Goal: Task Accomplishment & Management: Use online tool/utility

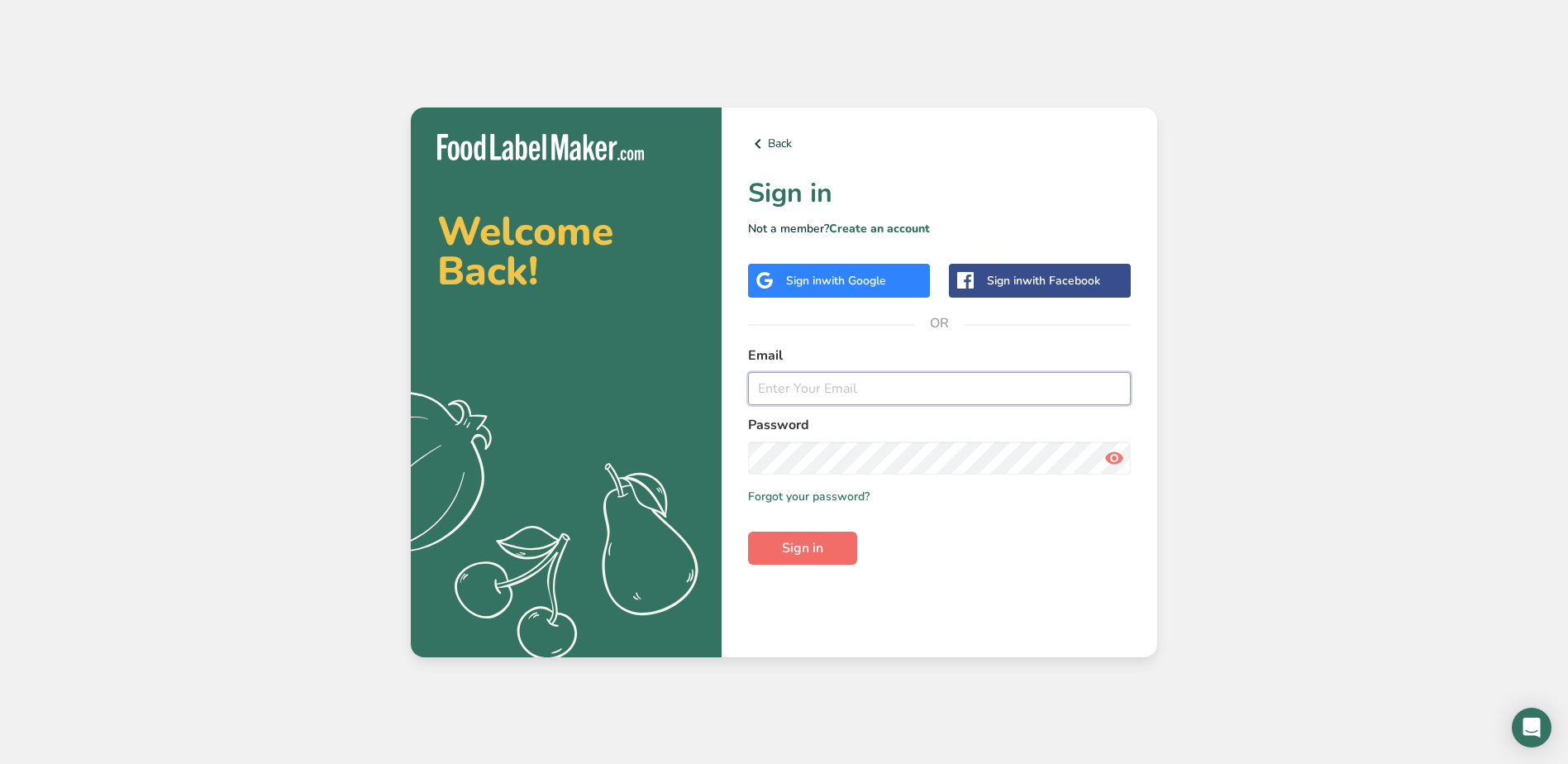
type input "[EMAIL_ADDRESS][DOMAIN_NAME]"
click at [828, 540] on button "Sign in" at bounding box center [803, 548] width 109 height 33
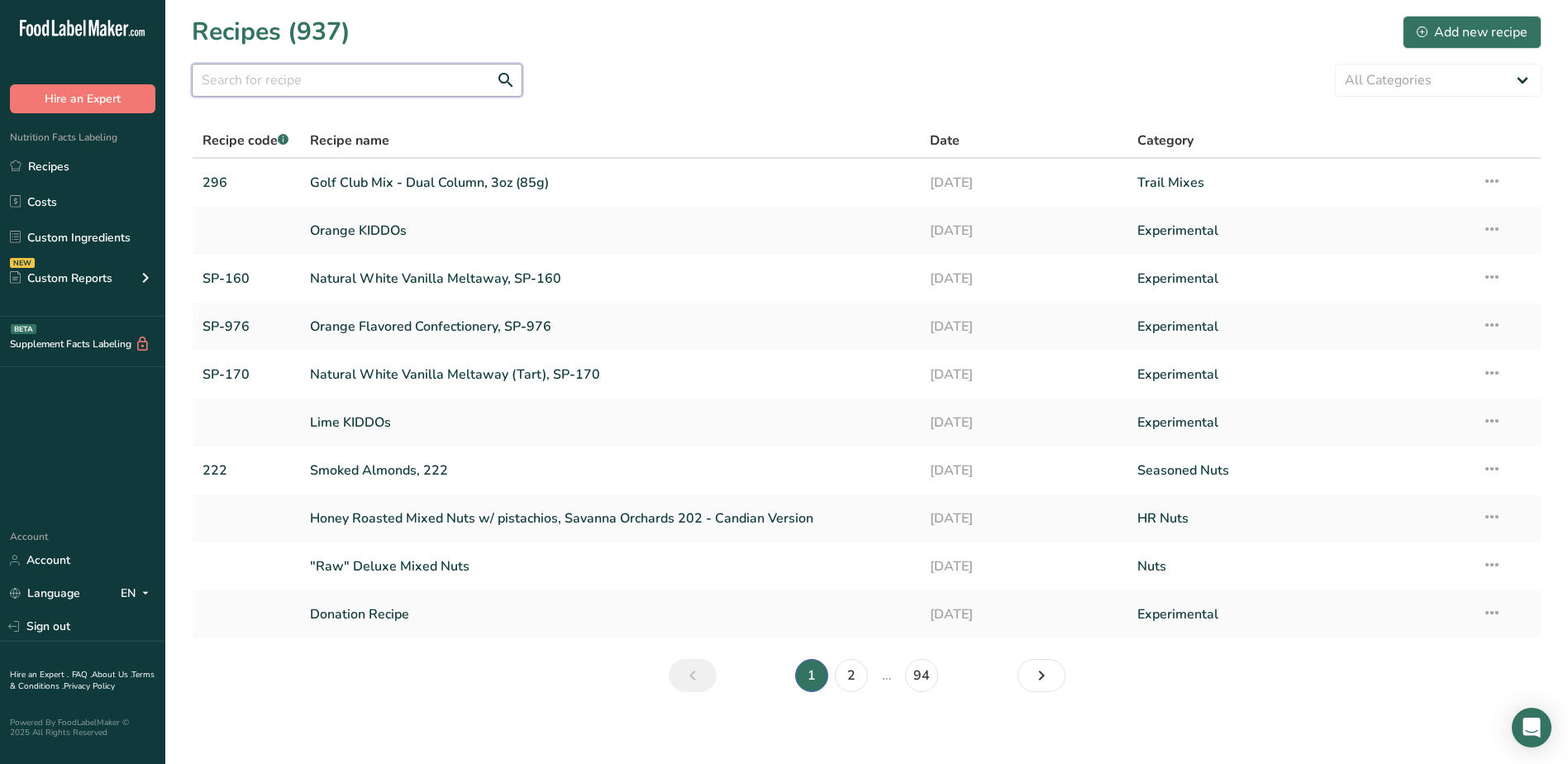
click at [248, 70] on input "text" at bounding box center [357, 81] width 331 height 33
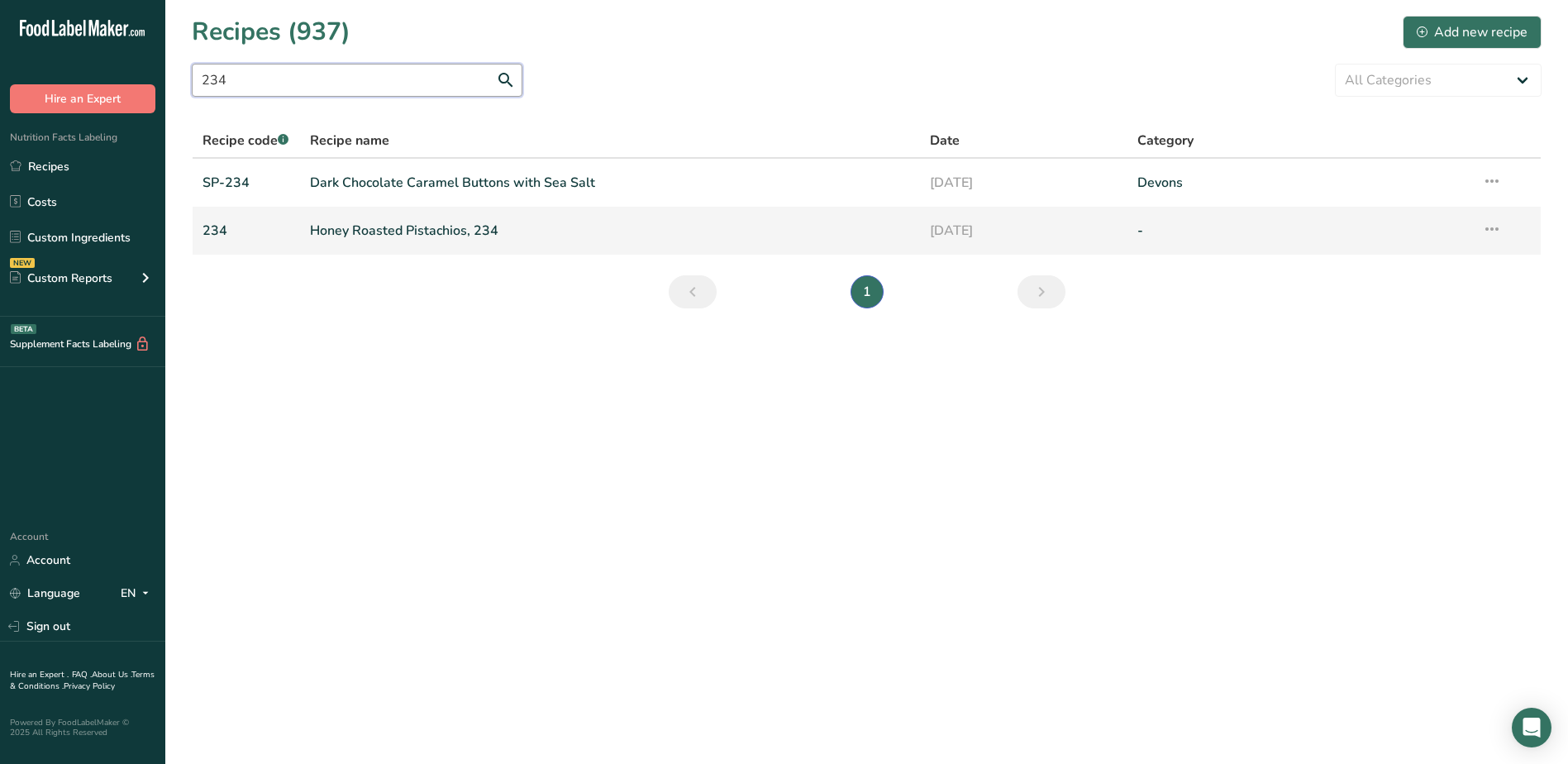
type input "234"
click at [407, 225] on link "Honey Roasted Pistachios, 234" at bounding box center [610, 231] width 601 height 35
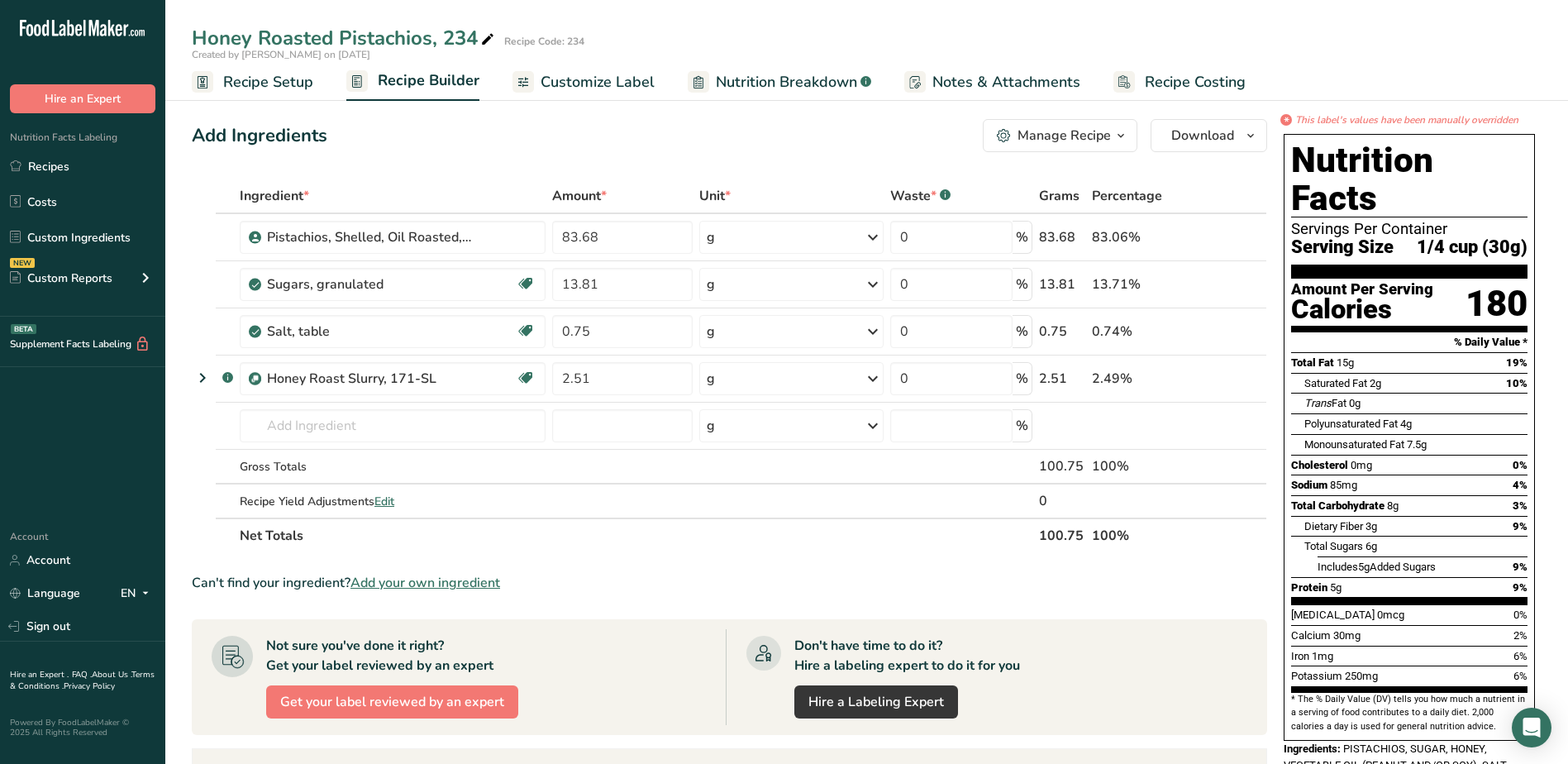
click at [580, 74] on span "Customize Label" at bounding box center [598, 82] width 114 height 22
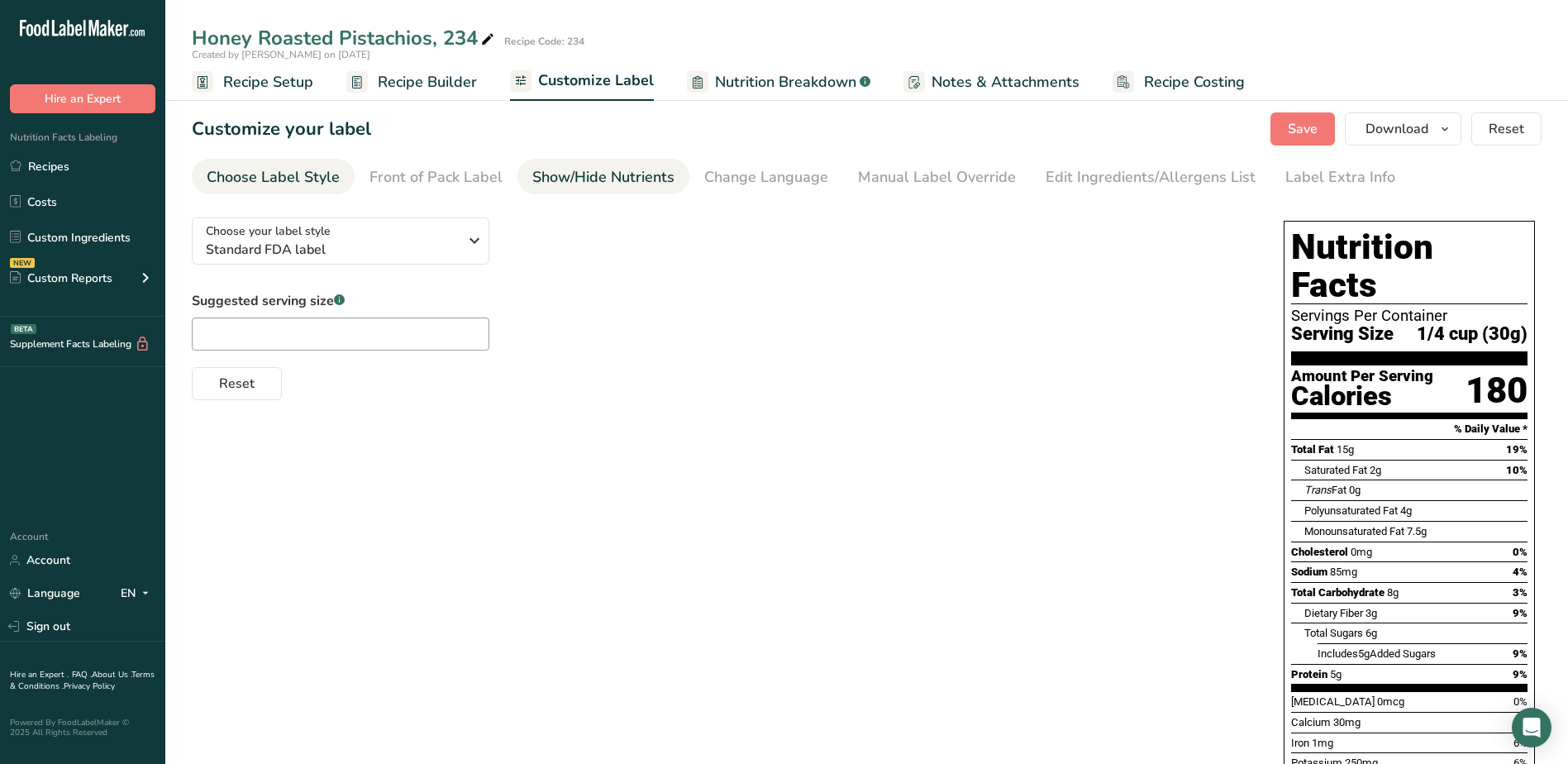
click at [568, 182] on div "Show/Hide Nutrients" at bounding box center [604, 176] width 142 height 22
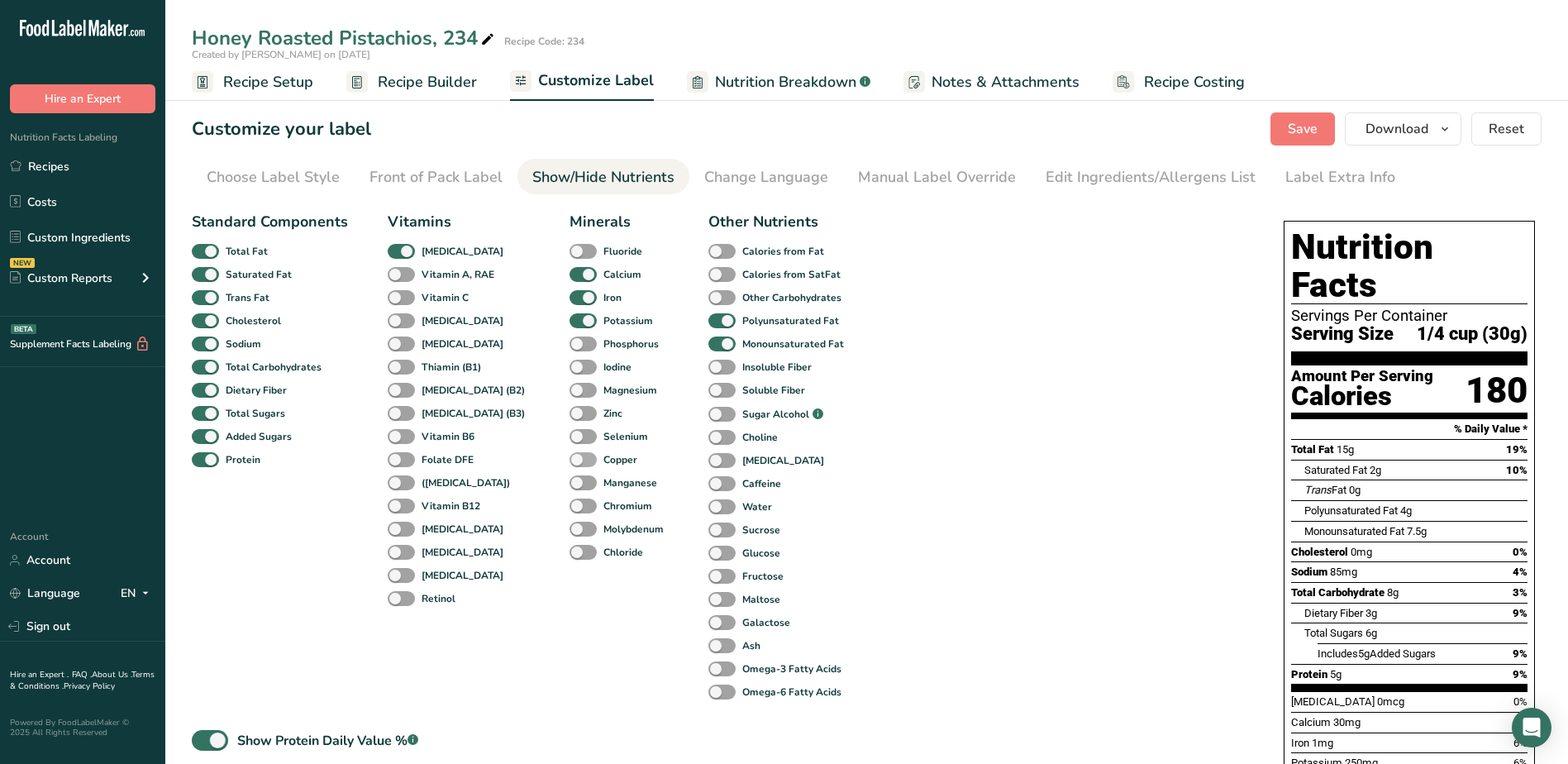
click at [569, 459] on span at bounding box center [583, 460] width 27 height 16
click at [569, 459] on input "Copper" at bounding box center [575, 459] width 11 height 11
checkbox input "true"
click at [1291, 122] on span "Save" at bounding box center [1303, 129] width 30 height 20
click at [916, 175] on div "Manual Label Override" at bounding box center [937, 176] width 158 height 22
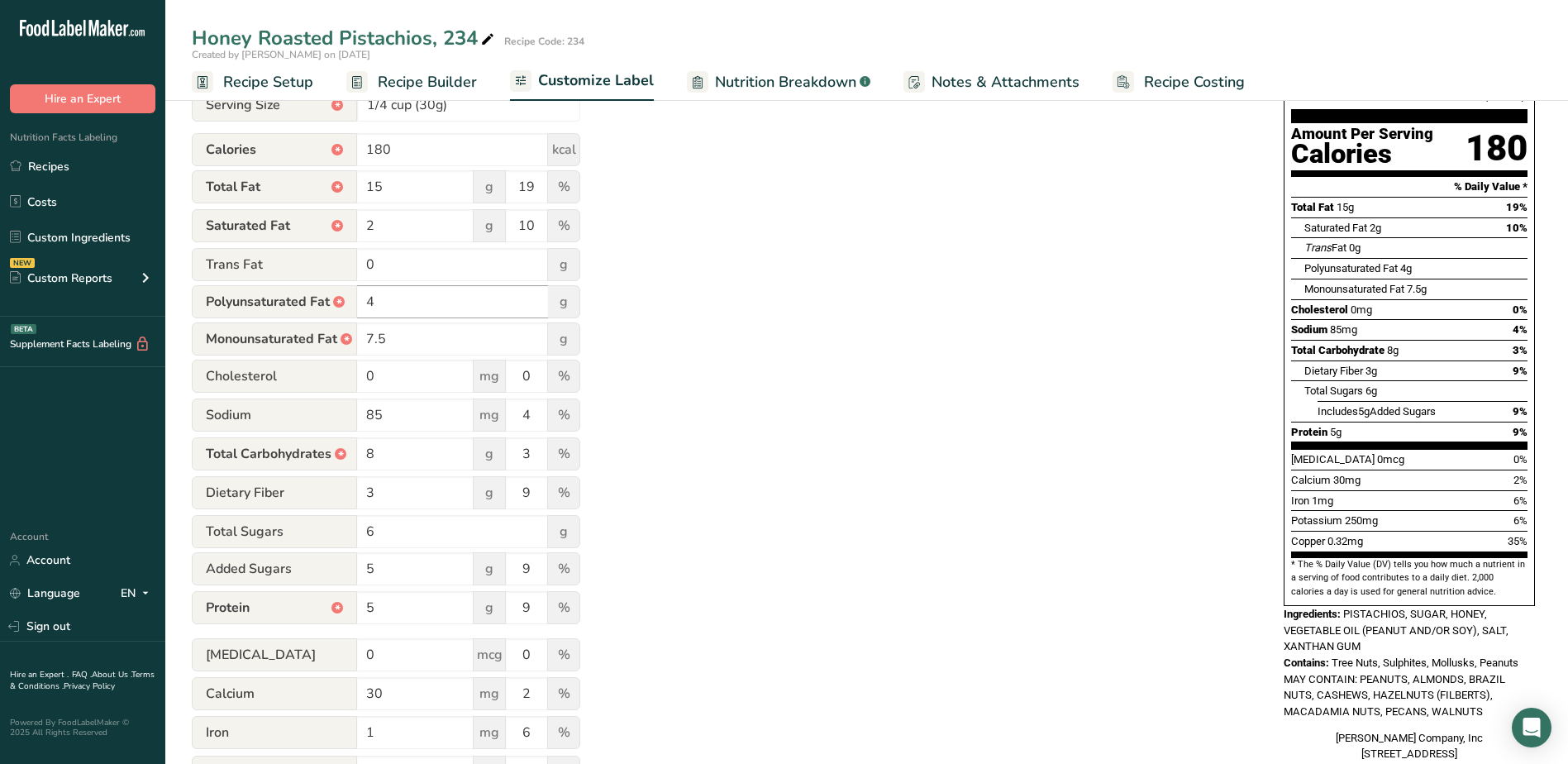
scroll to position [331, 0]
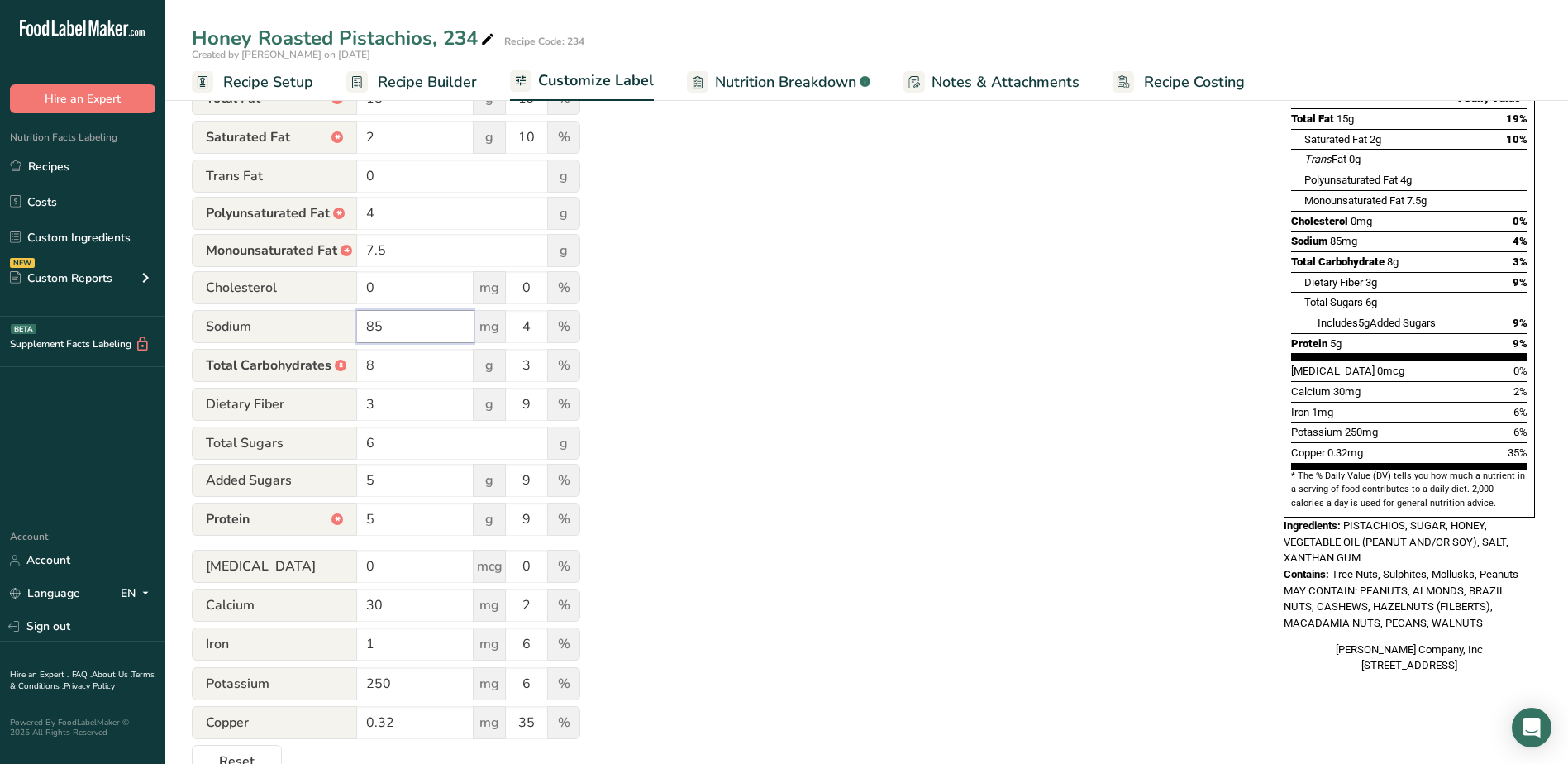
drag, startPoint x: 430, startPoint y: 328, endPoint x: 337, endPoint y: 322, distance: 93.2
click at [337, 322] on div "Sodium 85 mg 4 %" at bounding box center [386, 327] width 389 height 35
type input "90"
drag, startPoint x: 541, startPoint y: 408, endPoint x: 467, endPoint y: 397, distance: 74.8
click at [468, 397] on div "Dietary Fiber 3 g 9 %" at bounding box center [386, 405] width 389 height 35
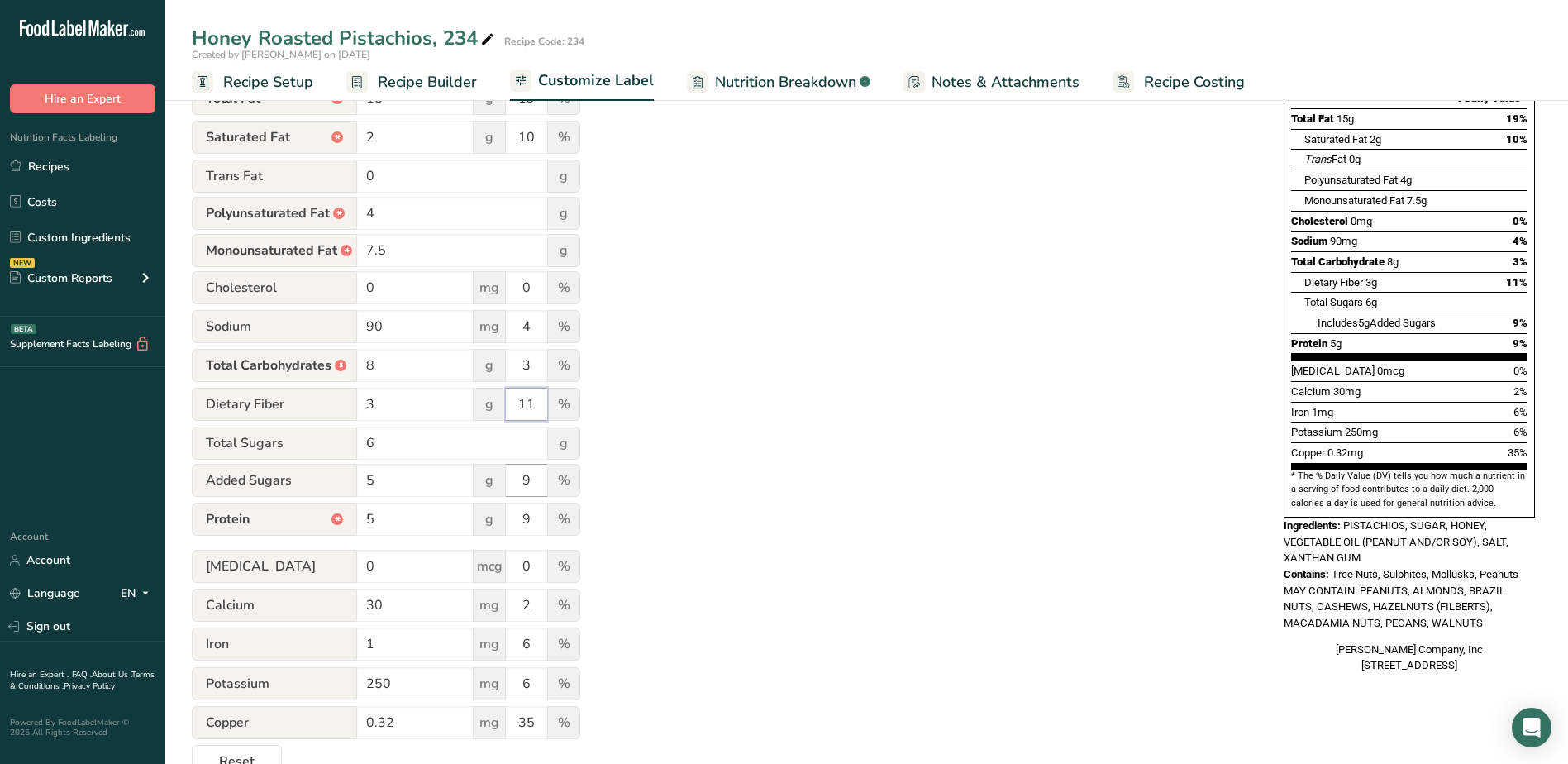
type input "11"
drag, startPoint x: 542, startPoint y: 485, endPoint x: 480, endPoint y: 479, distance: 62.3
click at [480, 479] on div "Added Sugars 5 g 9 %" at bounding box center [386, 482] width 389 height 35
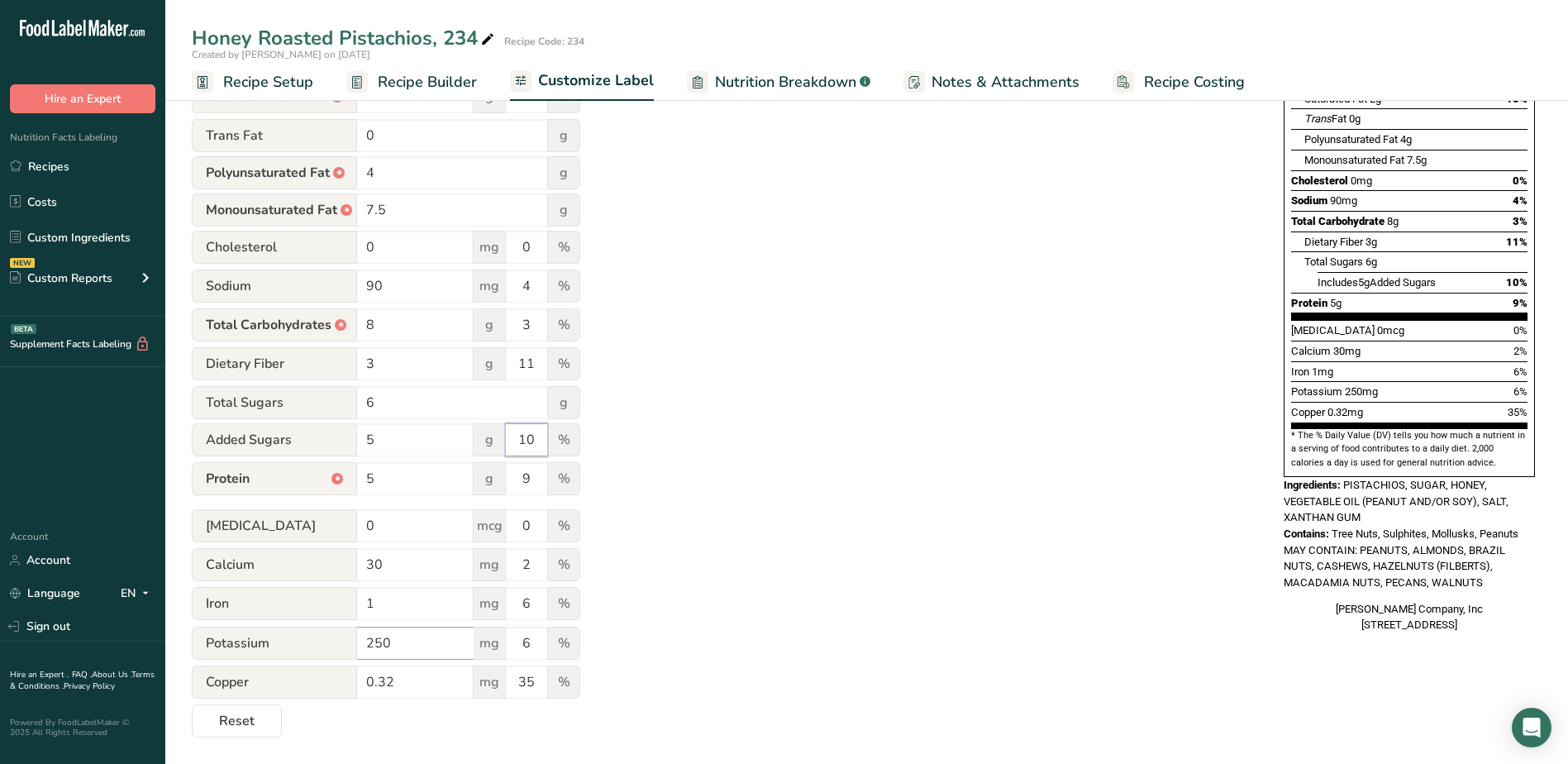
type input "10"
drag, startPoint x: 422, startPoint y: 644, endPoint x: 271, endPoint y: 627, distance: 152.0
click at [271, 627] on div "Potassium 250 mg 6 %" at bounding box center [386, 644] width 389 height 35
type input "260"
drag, startPoint x: 418, startPoint y: 684, endPoint x: 214, endPoint y: 620, distance: 213.8
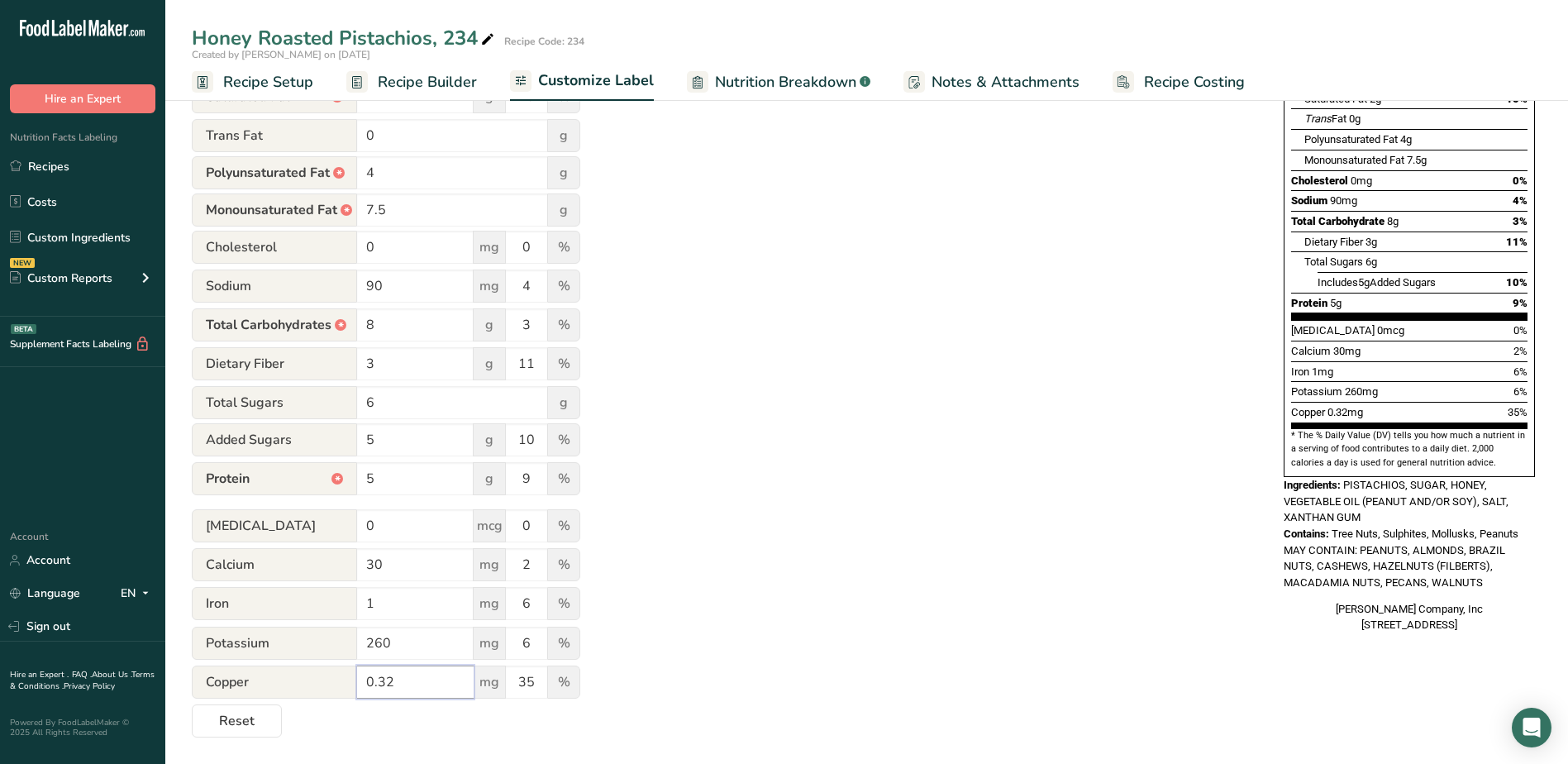
click at [261, 646] on form "Serving * Servings Per Container Serving Size * 1/4 cup (30g) Calories * 180 kc…" at bounding box center [386, 329] width 389 height 815
type input "0.25"
click at [534, 680] on input "35" at bounding box center [526, 682] width 41 height 33
type input "30"
click at [1162, 252] on div "Utilize this manual override feature to get full control over the nutrition lab…" at bounding box center [721, 285] width 1059 height 904
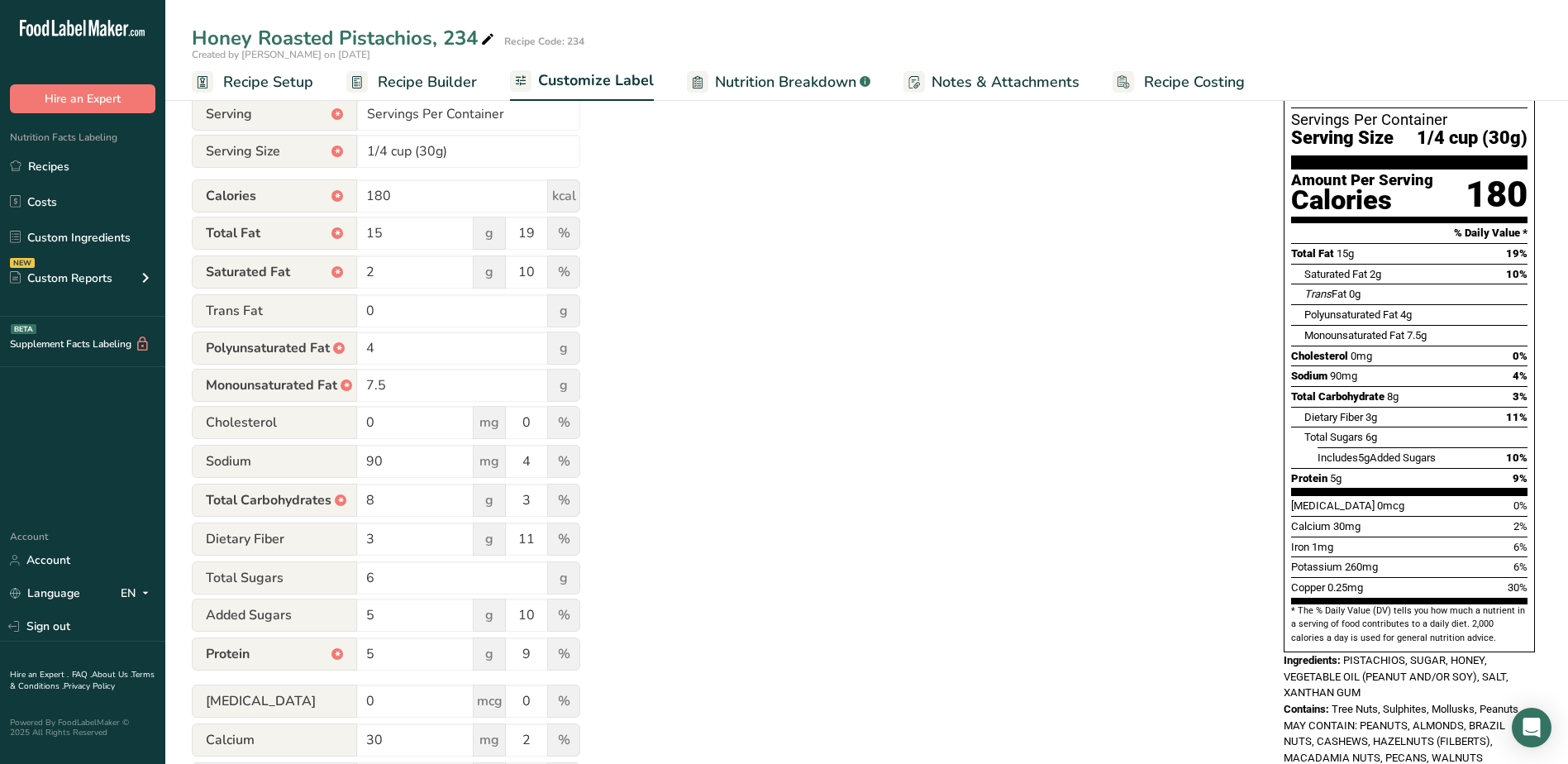
scroll to position [0, 0]
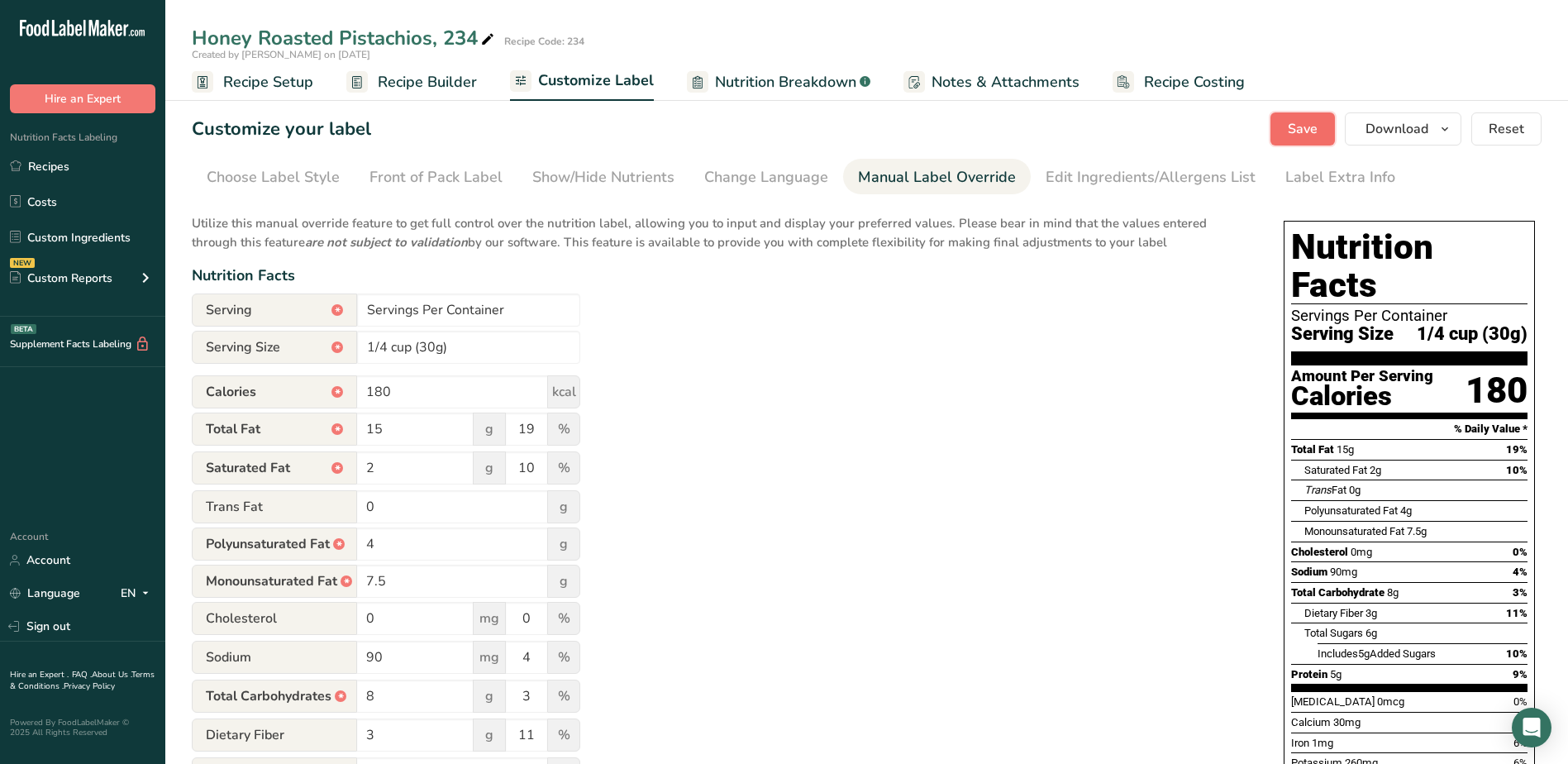
click at [1308, 130] on span "Save" at bounding box center [1303, 129] width 30 height 20
click at [1124, 178] on div "Edit Ingredients/Allergens List" at bounding box center [1150, 176] width 210 height 22
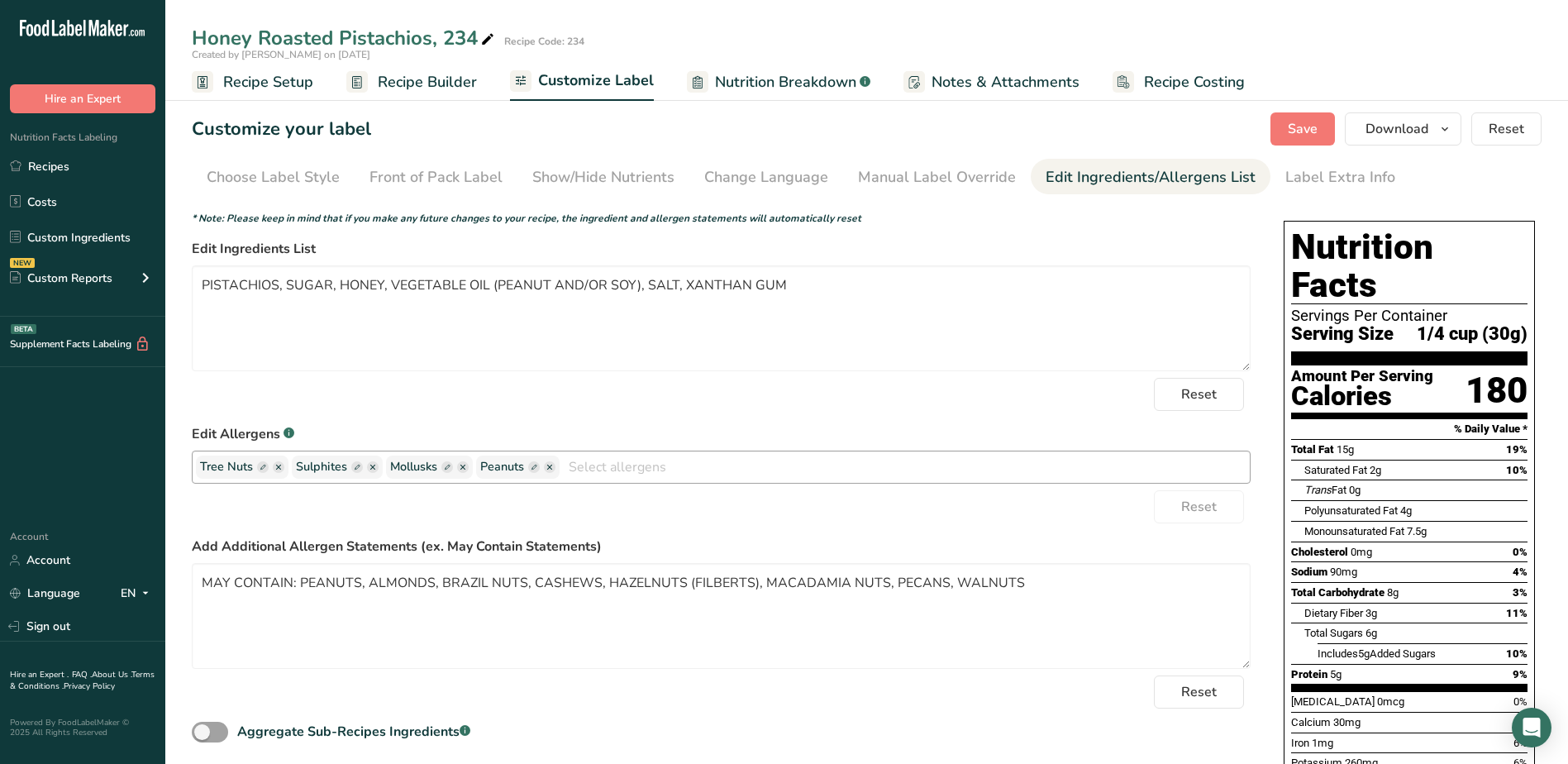
click at [277, 468] on icon "button" at bounding box center [279, 468] width 5 height 5
click at [279, 468] on ellipse "button" at bounding box center [276, 467] width 11 height 11
click at [370, 466] on ellipse "button" at bounding box center [367, 467] width 11 height 11
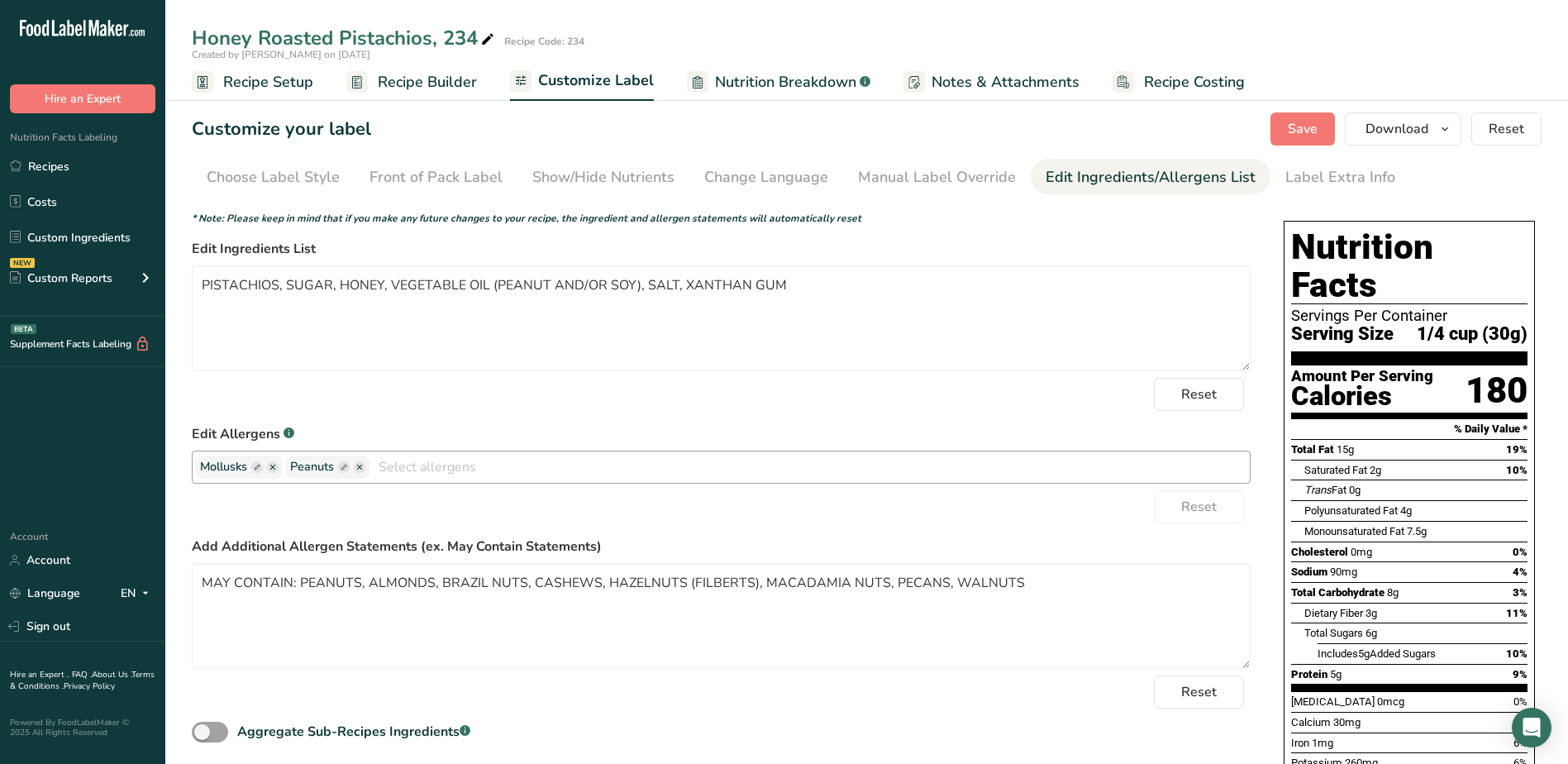
click at [277, 466] on ellipse "button" at bounding box center [272, 467] width 11 height 11
click at [367, 471] on span "Peanuts" at bounding box center [327, 467] width 83 height 23
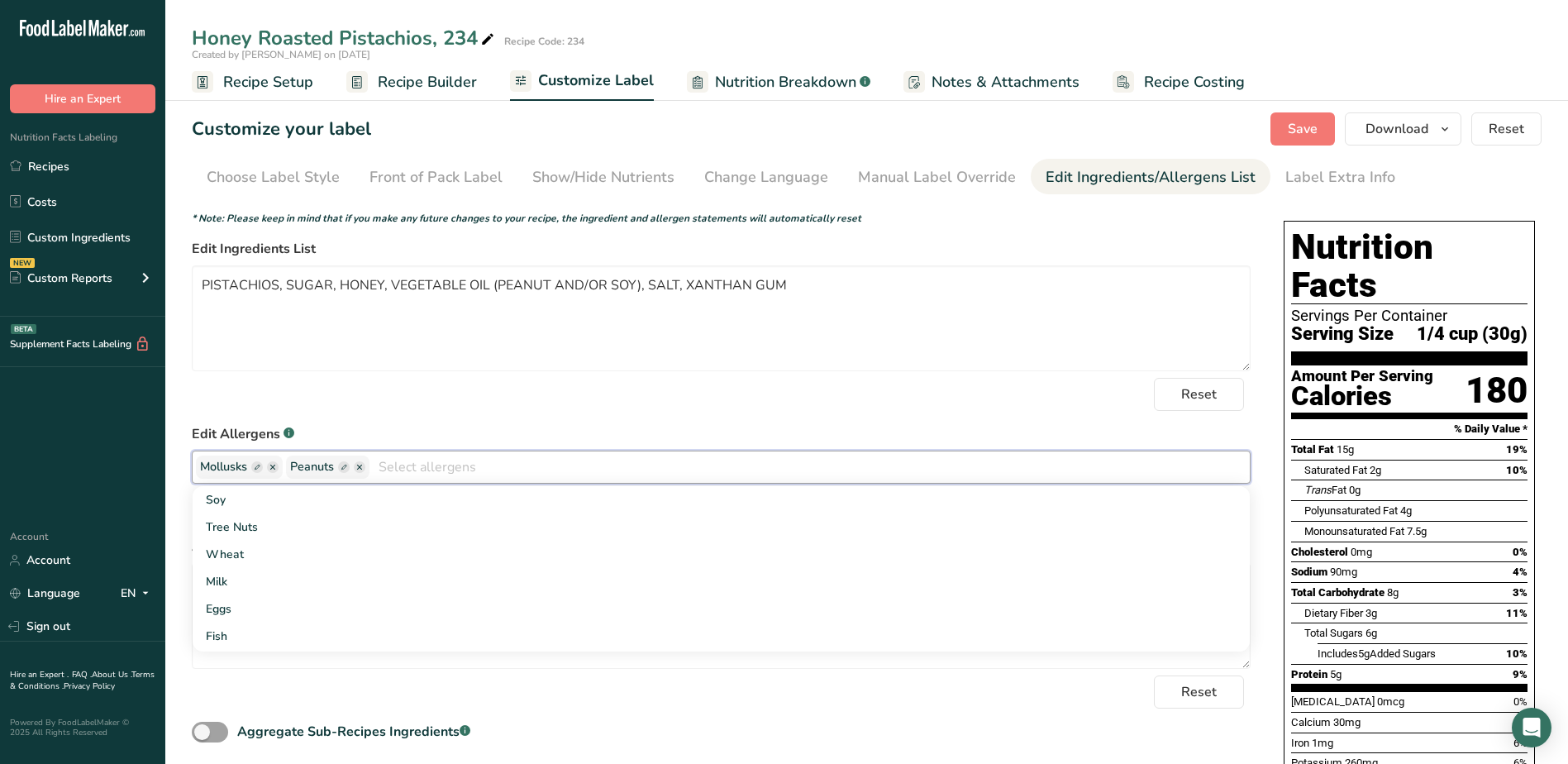
click at [361, 467] on ellipse "button" at bounding box center [359, 467] width 11 height 11
click at [276, 468] on g "button" at bounding box center [272, 467] width 11 height 11
click at [362, 470] on ellipse "button" at bounding box center [359, 467] width 11 height 11
click at [362, 466] on icon "button" at bounding box center [360, 468] width 5 height 5
click at [448, 410] on div "Reset" at bounding box center [721, 395] width 1059 height 33
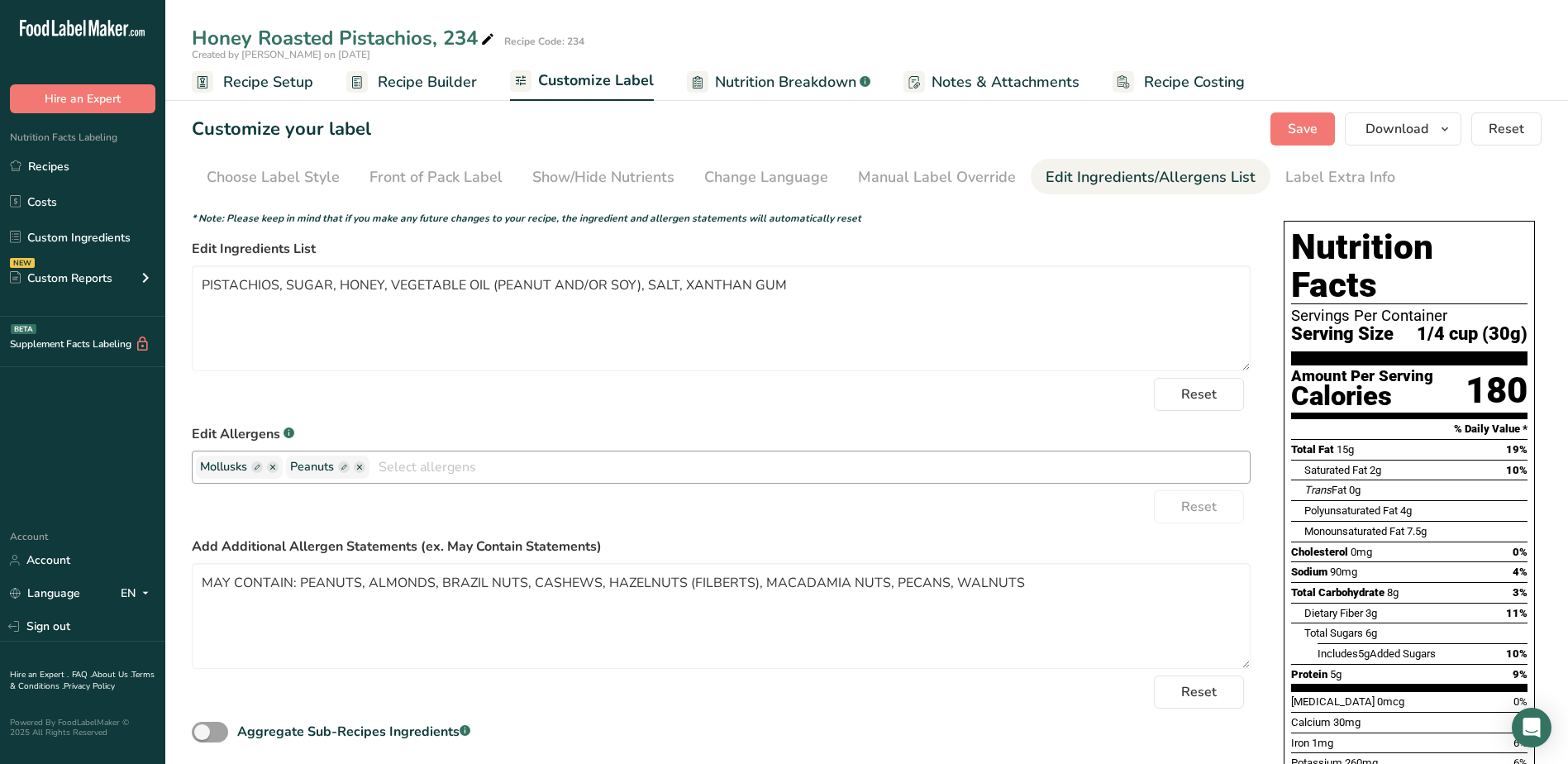
click at [362, 471] on ellipse "button" at bounding box center [359, 467] width 11 height 11
click at [341, 465] on rect "button" at bounding box center [343, 467] width 11 height 11
click at [347, 468] on rect "button" at bounding box center [343, 467] width 11 height 11
click at [499, 414] on form "* Note: Please keep in mind that if you make any future changes to your recipe,…" at bounding box center [721, 478] width 1059 height 535
click at [459, 469] on input "text" at bounding box center [810, 466] width 881 height 25
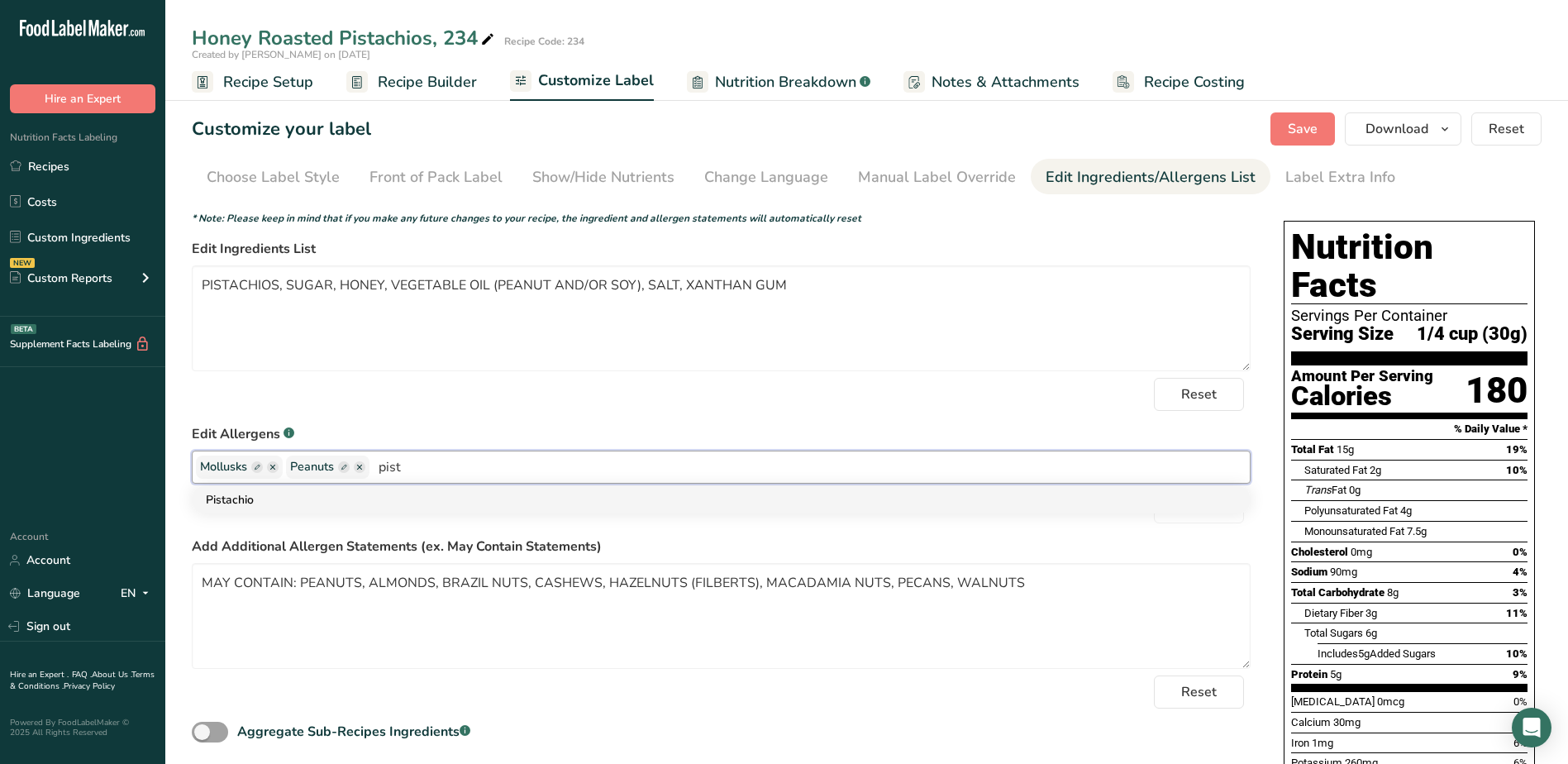
type input "pist"
click at [540, 500] on link "Pistachio" at bounding box center [721, 499] width 1057 height 27
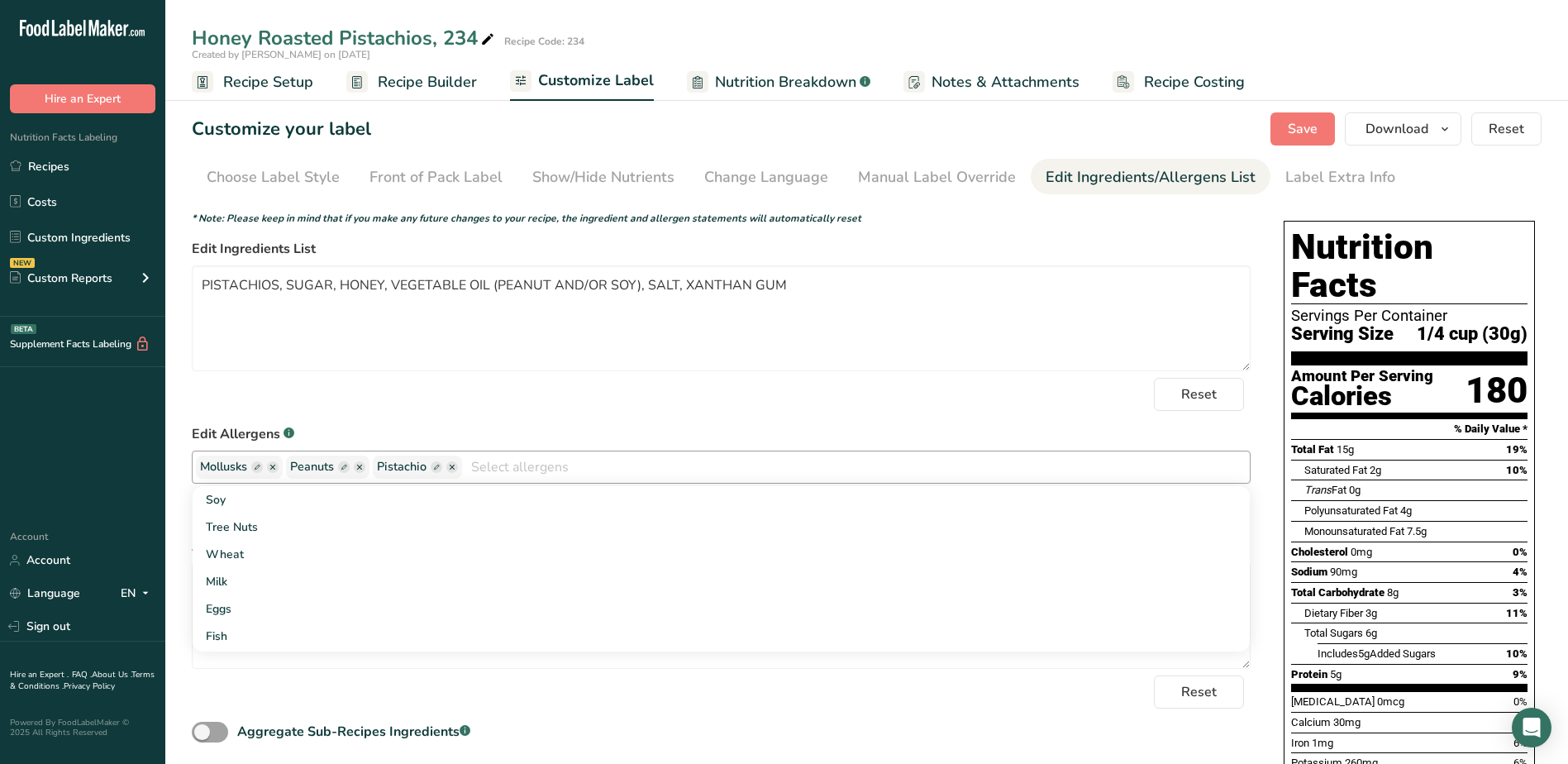
click at [360, 468] on ellipse "button" at bounding box center [359, 467] width 11 height 11
click at [277, 467] on ellipse "button" at bounding box center [272, 467] width 11 height 11
click at [598, 397] on div "Reset" at bounding box center [721, 395] width 1059 height 33
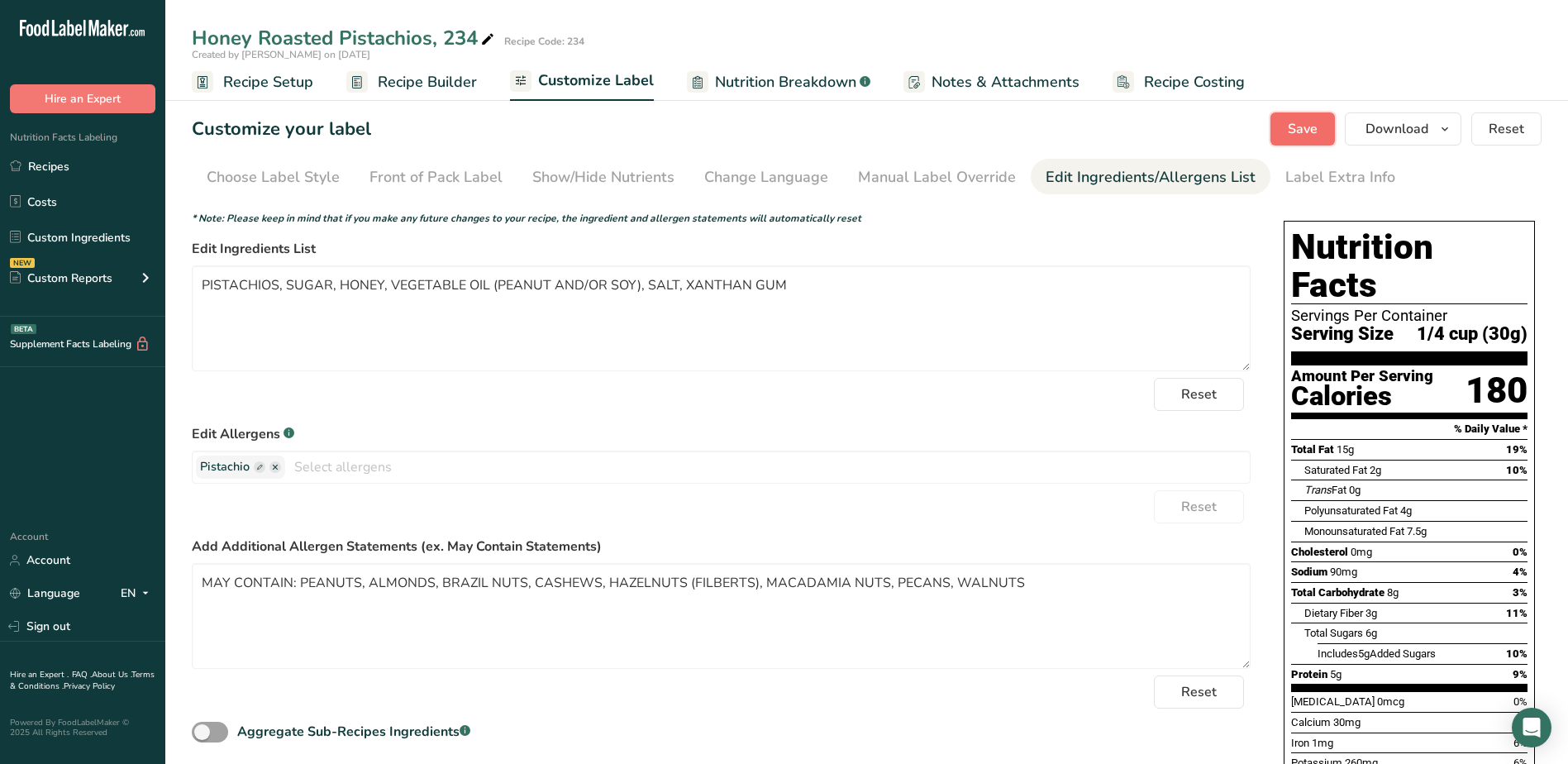
click at [1306, 128] on span "Save" at bounding box center [1303, 129] width 30 height 20
click at [1412, 122] on span "Download" at bounding box center [1398, 129] width 63 height 20
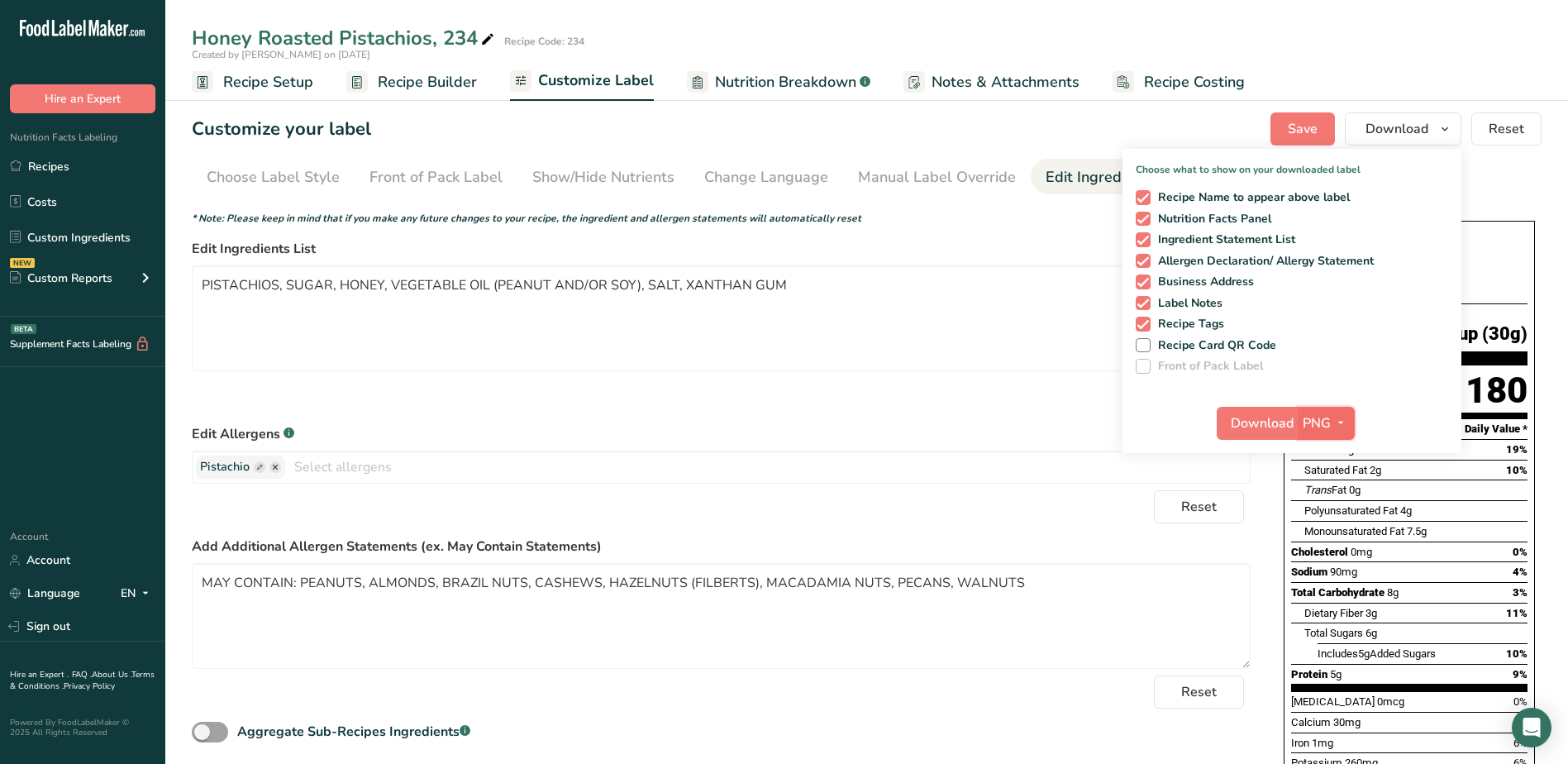
click at [1335, 424] on icon "button" at bounding box center [1341, 423] width 13 height 21
click at [1333, 532] on link "PDF" at bounding box center [1328, 538] width 53 height 27
click at [1264, 422] on span "Download" at bounding box center [1264, 423] width 63 height 20
click at [303, 172] on div "Choose Label Style" at bounding box center [274, 176] width 133 height 22
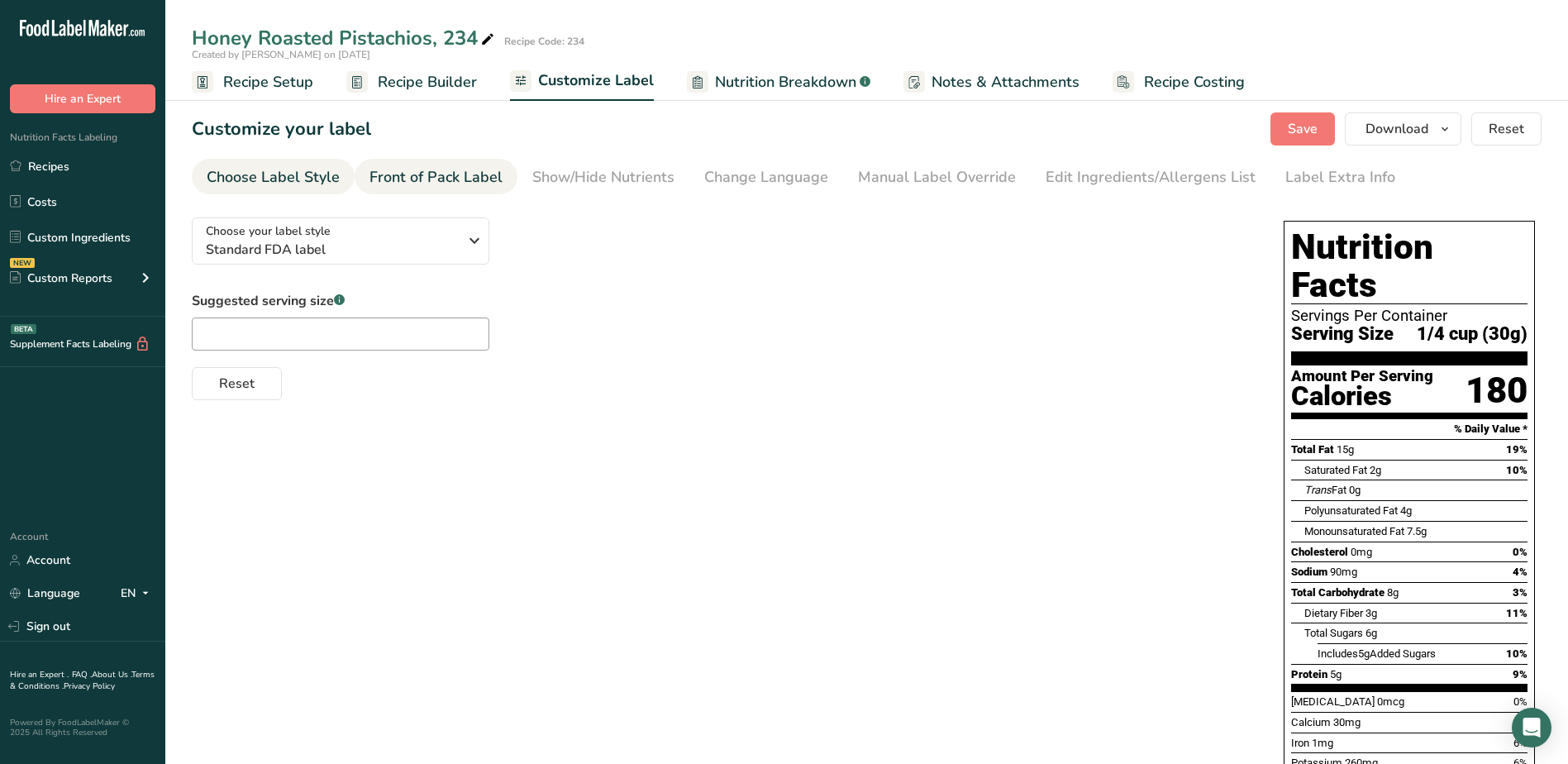
click at [391, 174] on div "Front of Pack Label" at bounding box center [436, 176] width 133 height 22
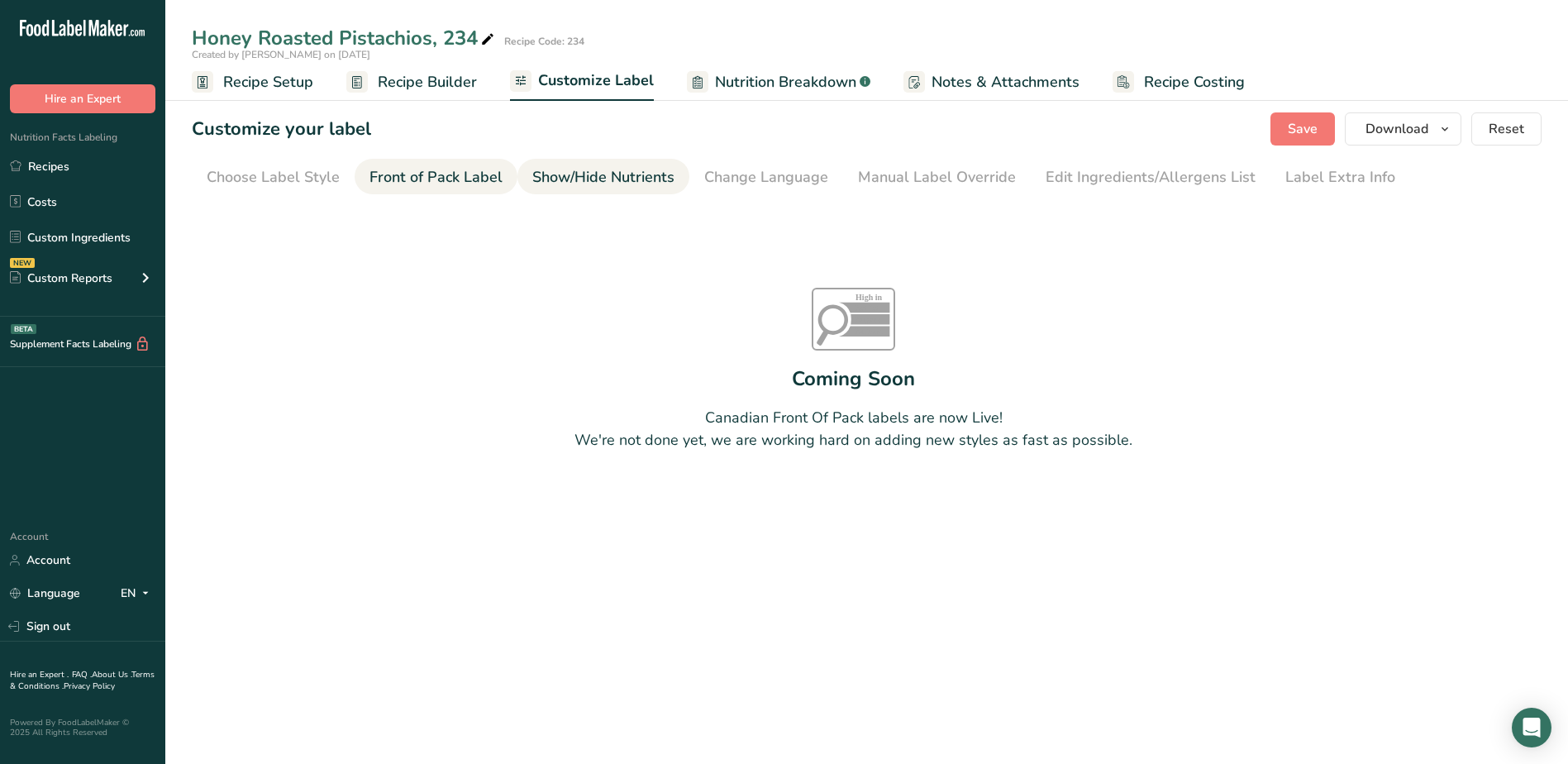
click at [584, 184] on div "Show/Hide Nutrients" at bounding box center [604, 176] width 142 height 22
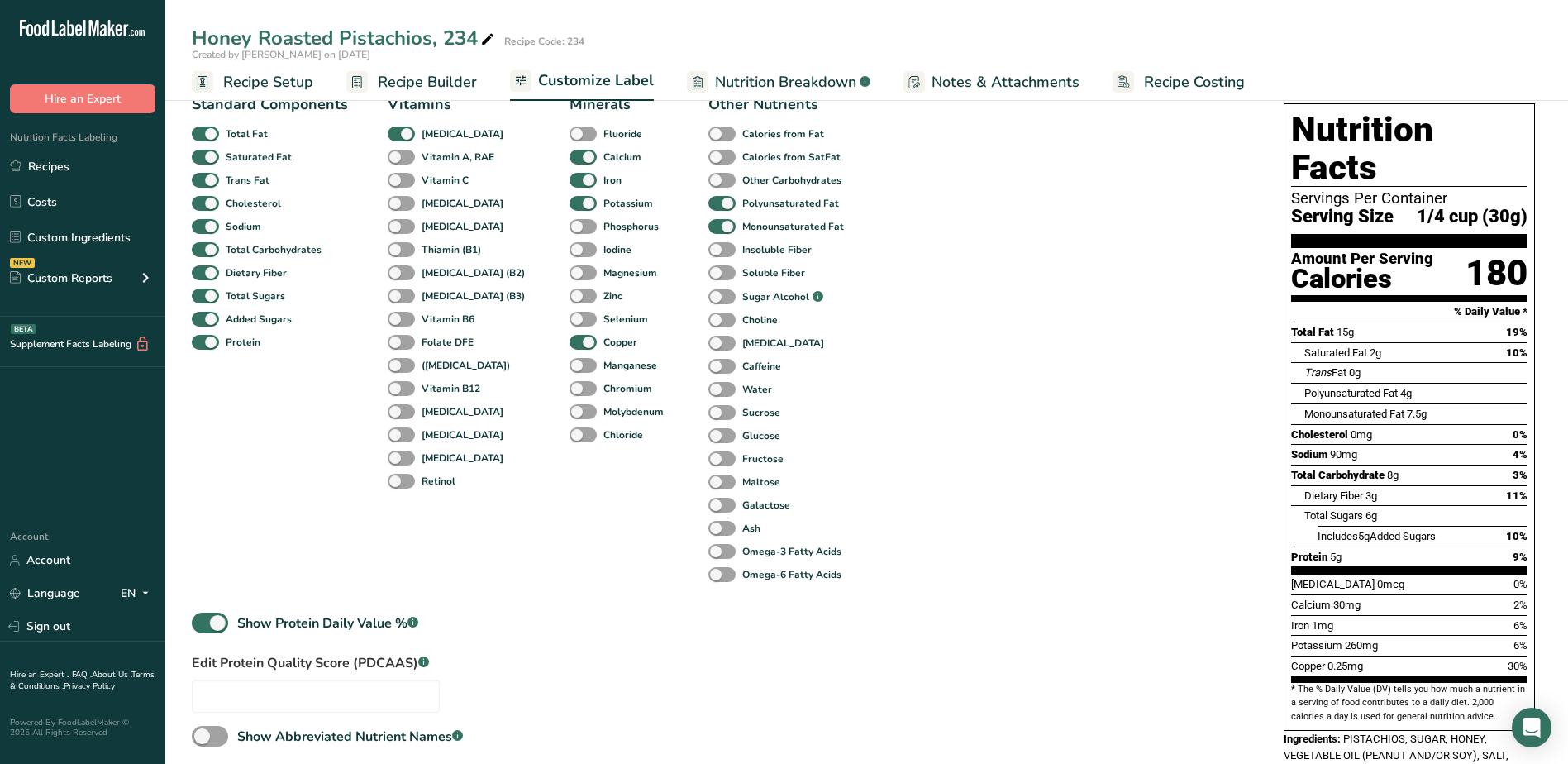
scroll to position [248, 0]
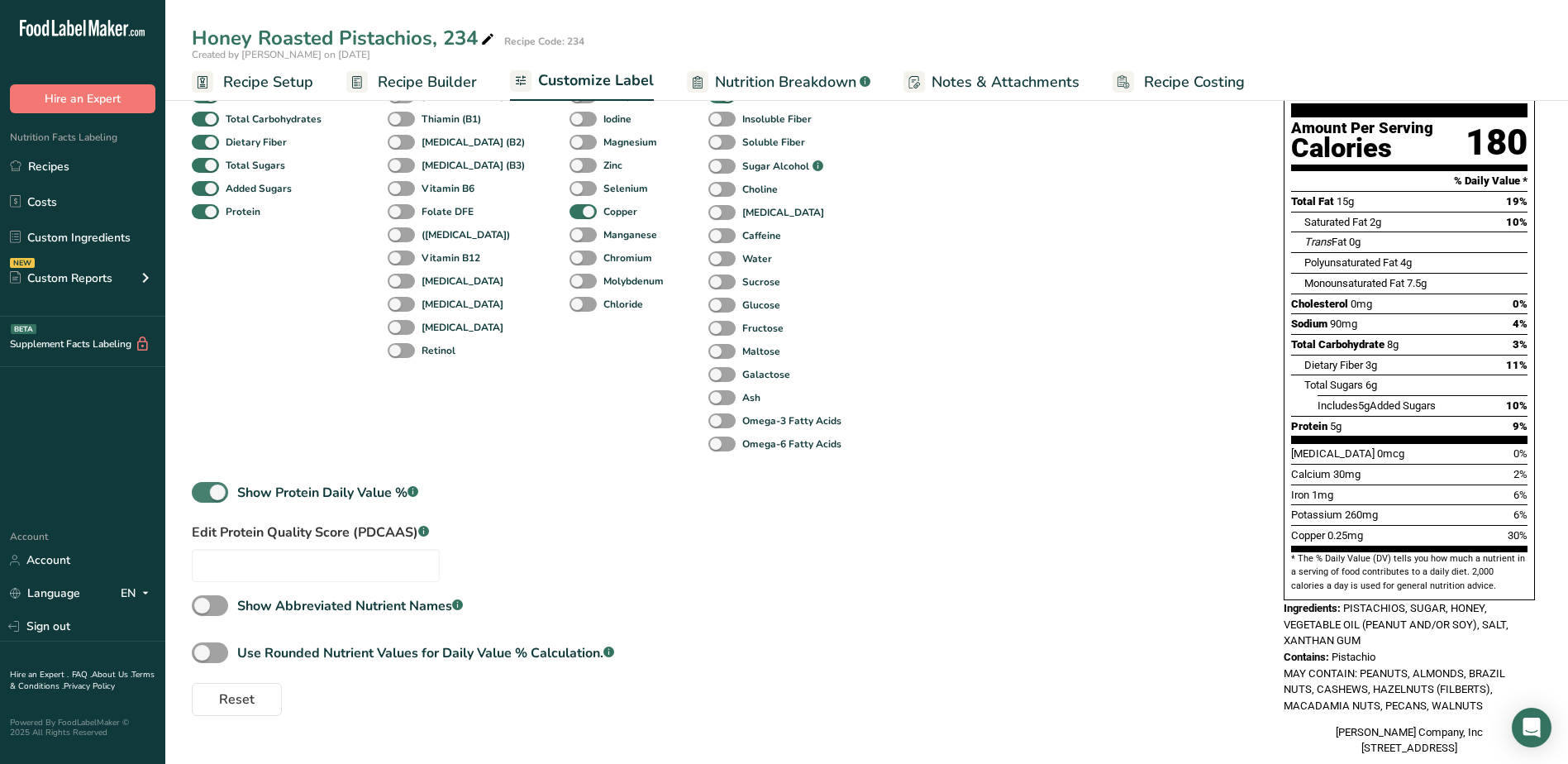
click at [208, 489] on span at bounding box center [210, 492] width 36 height 21
click at [203, 489] on input "Show Protein Daily Value % .a-a{fill:#347362;}.b-a{fill:#fff;}" at bounding box center [197, 492] width 11 height 11
checkbox input "false"
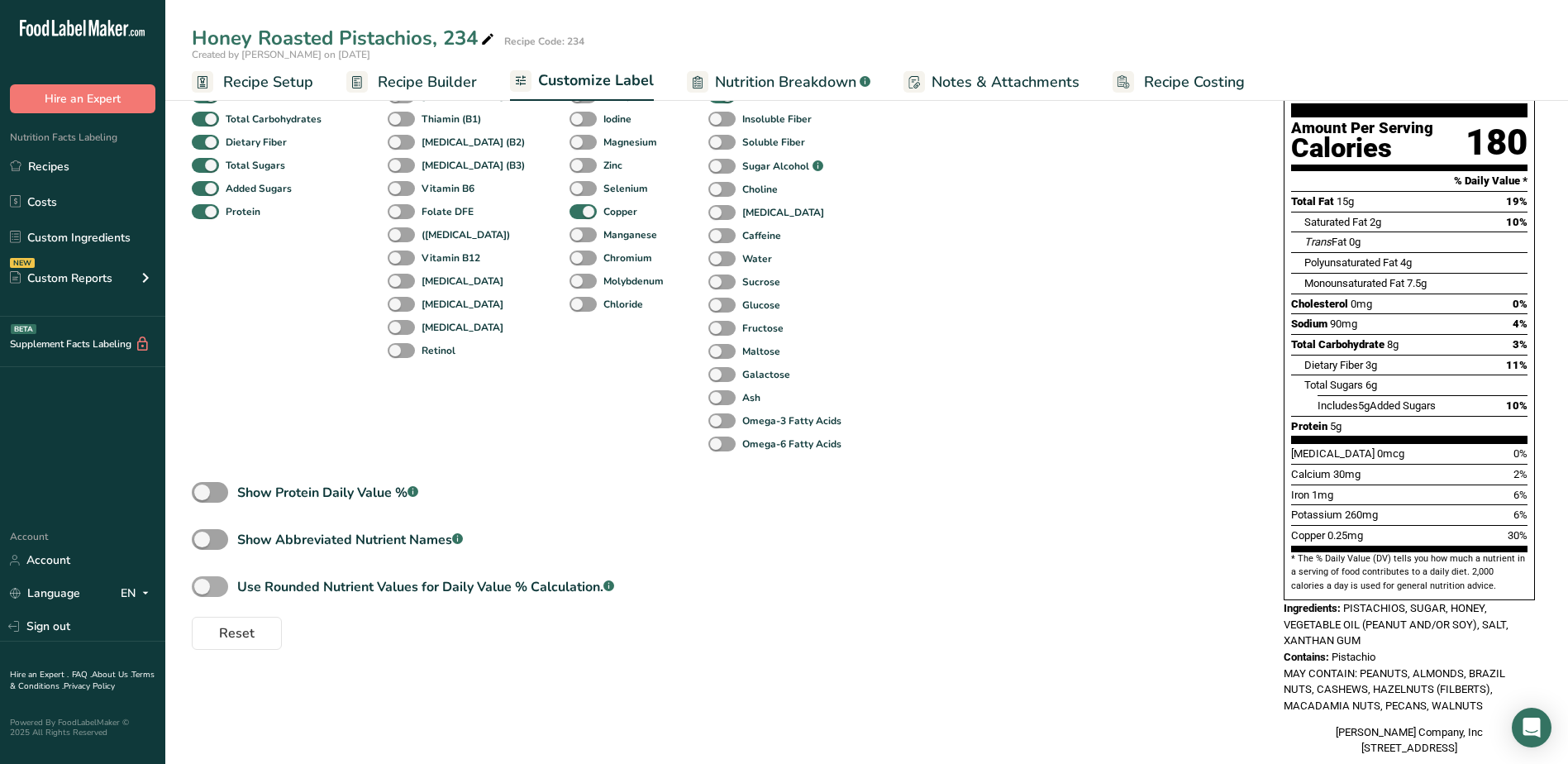
click at [224, 589] on span at bounding box center [210, 587] width 36 height 21
click at [203, 589] on input "Use Rounded Nutrient Values for Daily Value % Calculation. .a-a{fill:#347362;}.…" at bounding box center [197, 586] width 11 height 11
checkbox input "true"
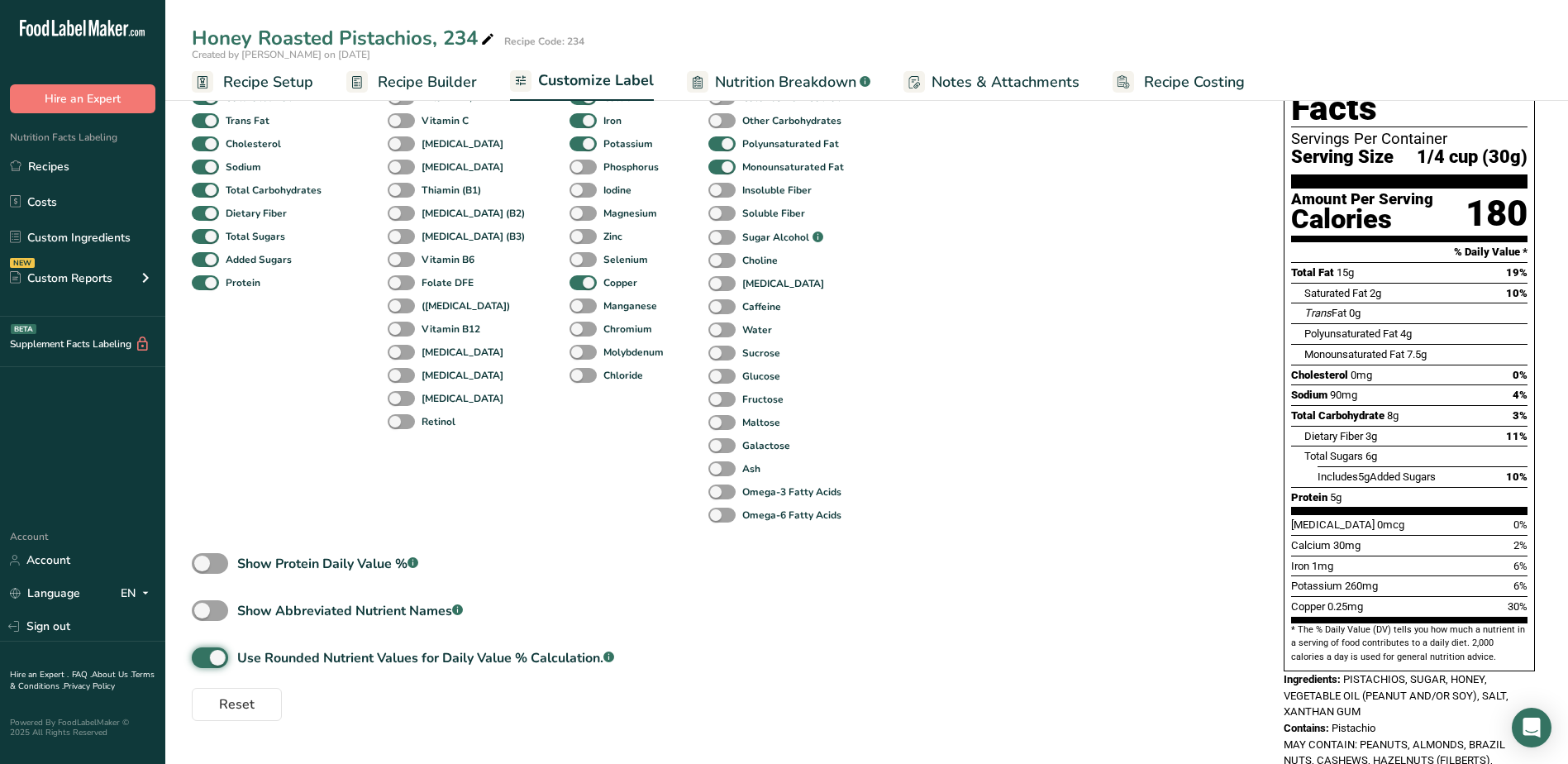
scroll to position [0, 0]
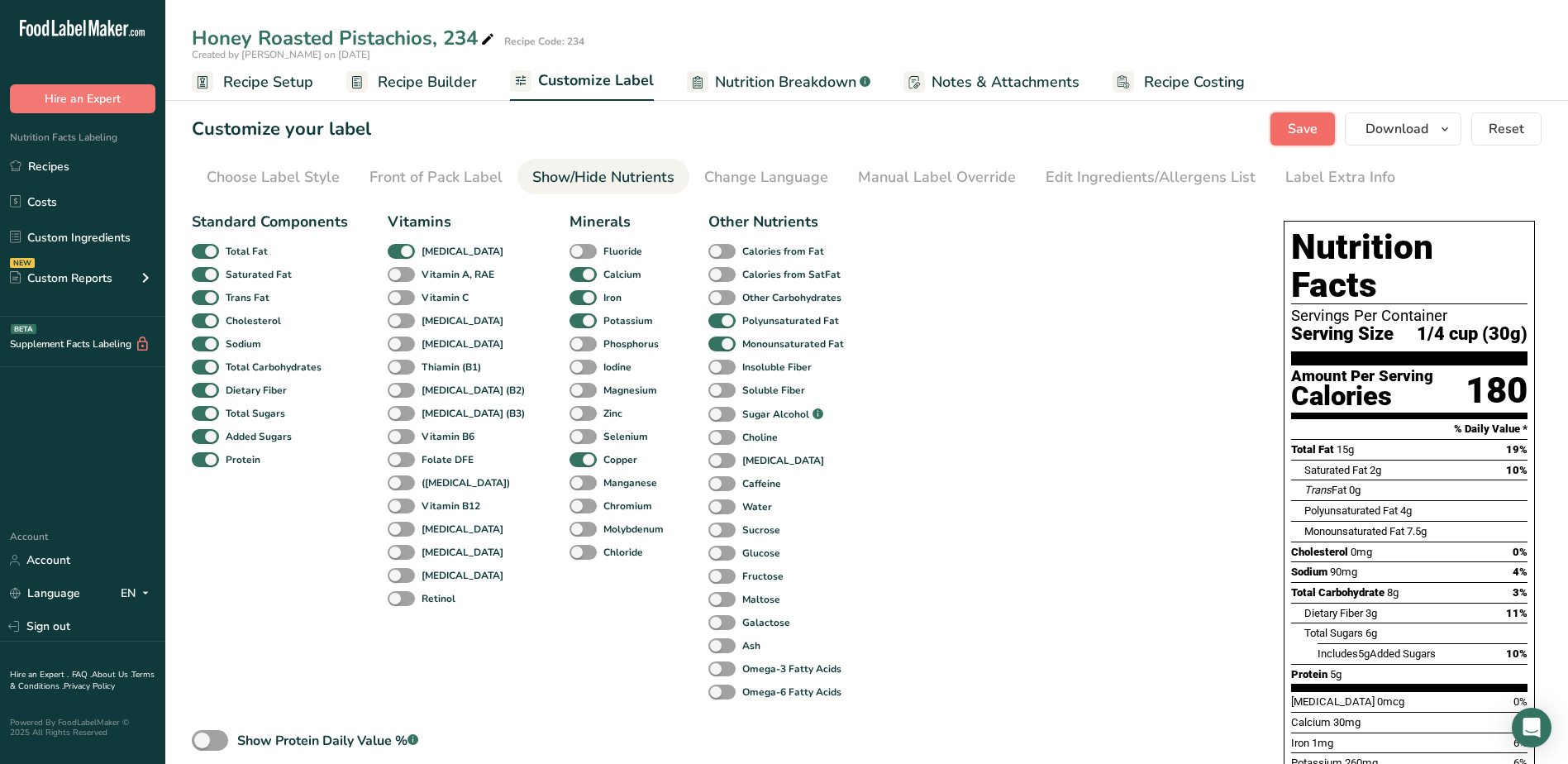
click at [1318, 131] on span "Save" at bounding box center [1303, 129] width 30 height 20
click at [1436, 127] on button "Download" at bounding box center [1403, 129] width 117 height 33
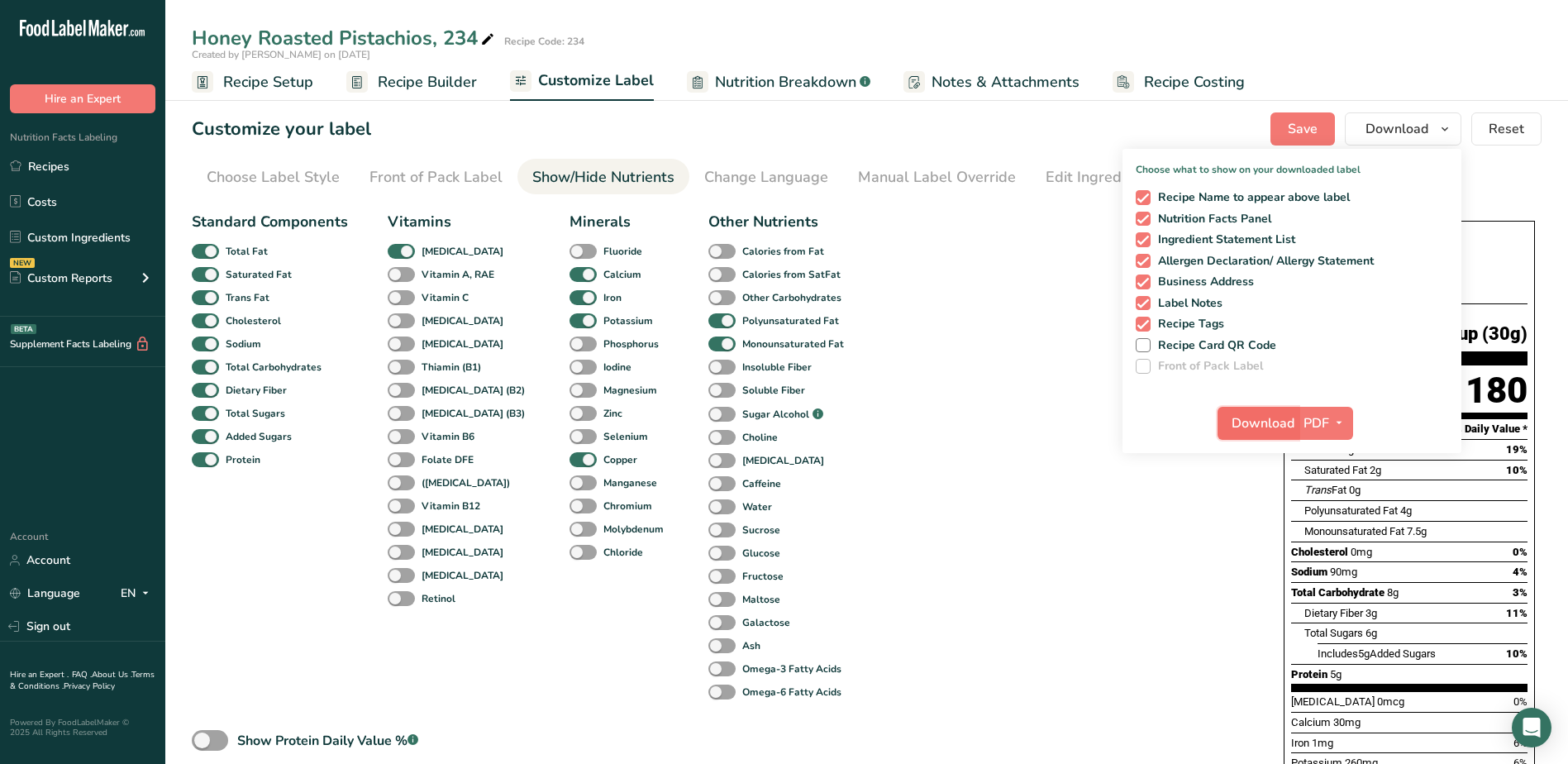
click at [1262, 425] on span "Download" at bounding box center [1264, 423] width 63 height 20
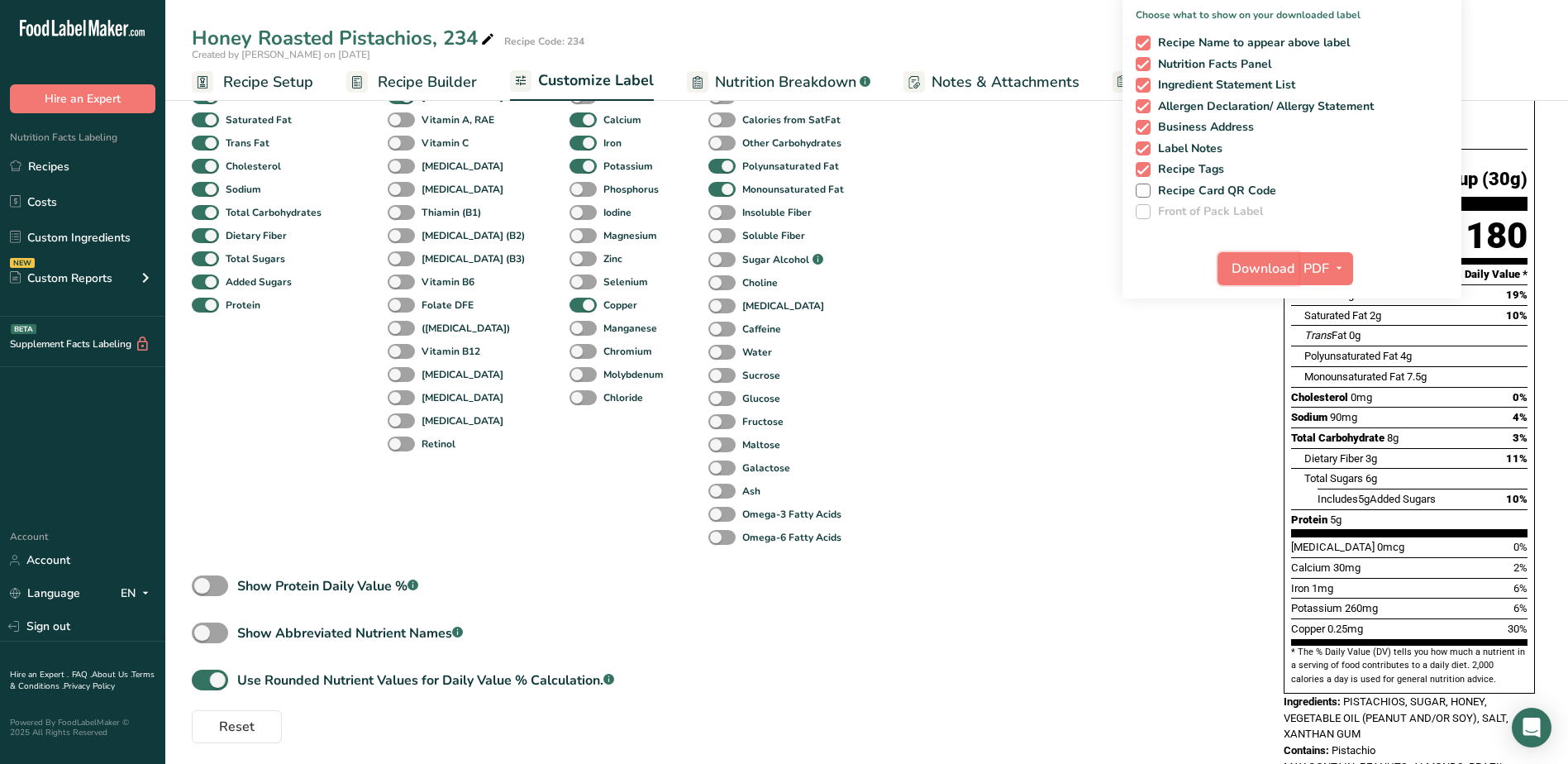
scroll to position [165, 0]
